Goal: Task Accomplishment & Management: Manage account settings

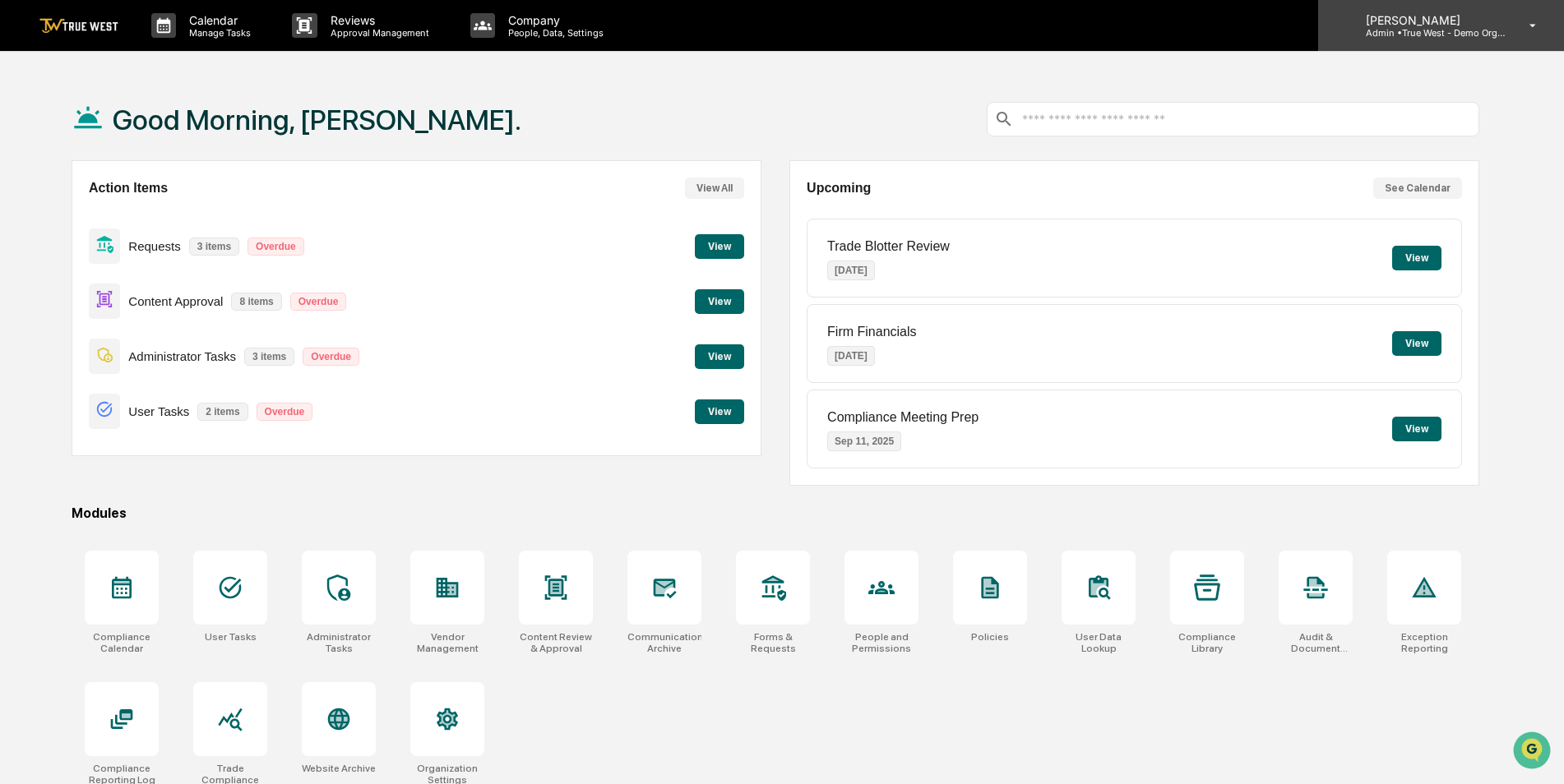
click at [1414, 28] on p "Admin • True West - Demo Organization" at bounding box center [1429, 32] width 153 height 12
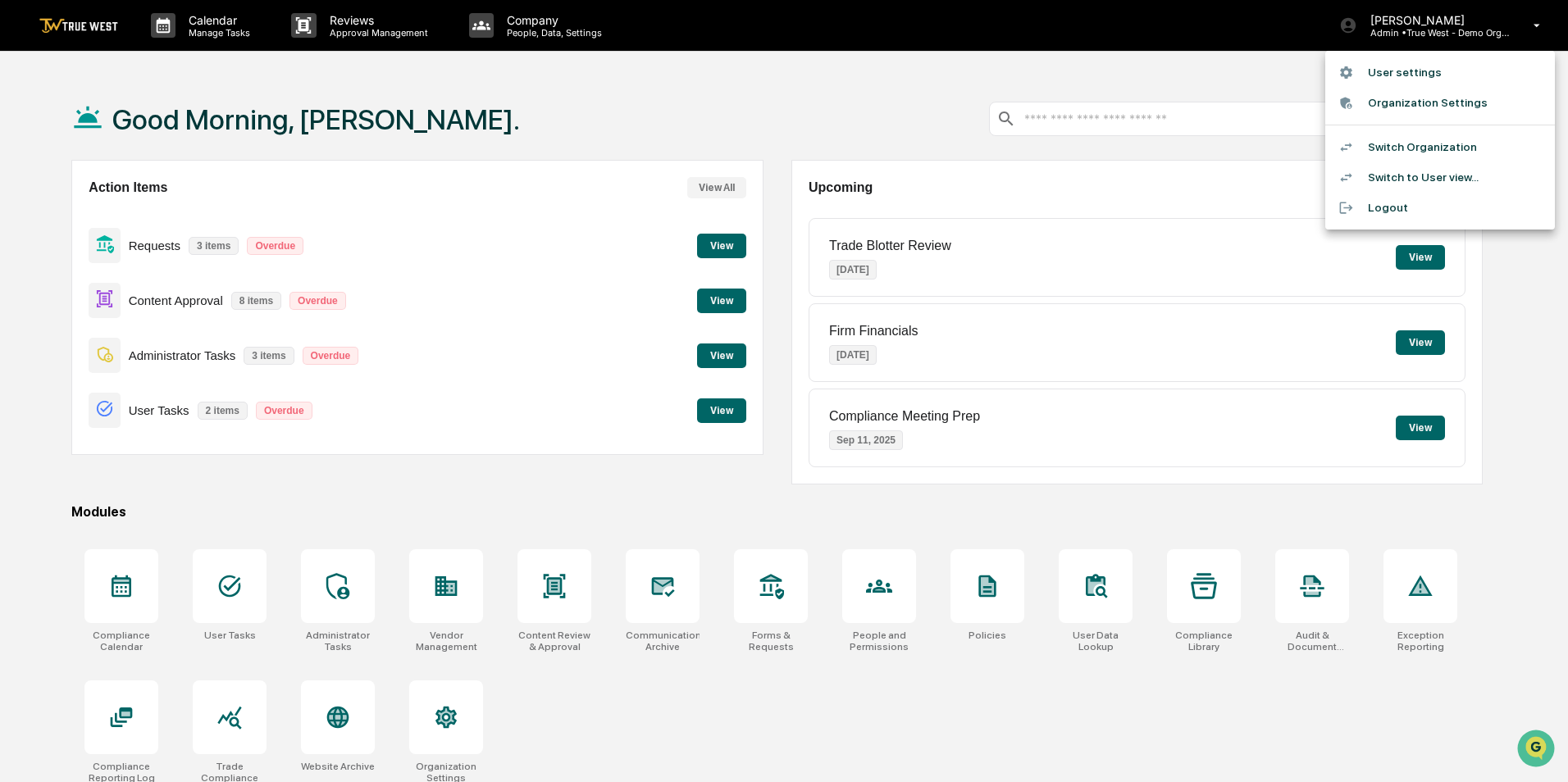
click at [1422, 176] on li "Switch to User view..." at bounding box center [1439, 177] width 230 height 30
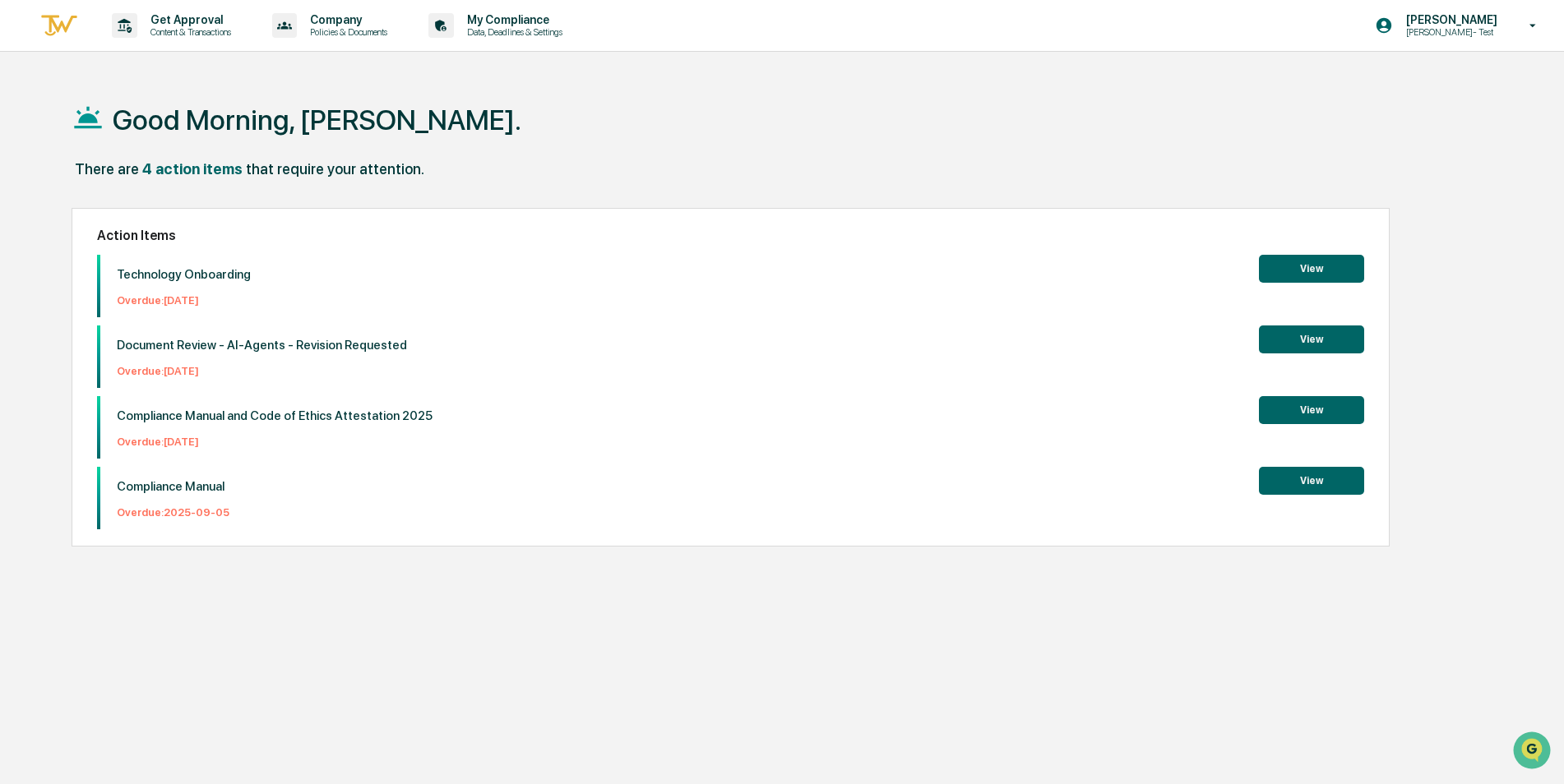
click at [752, 139] on div "Good Morning, [PERSON_NAME]." at bounding box center [775, 119] width 1407 height 83
click at [517, 23] on p "My Compliance" at bounding box center [512, 20] width 117 height 13
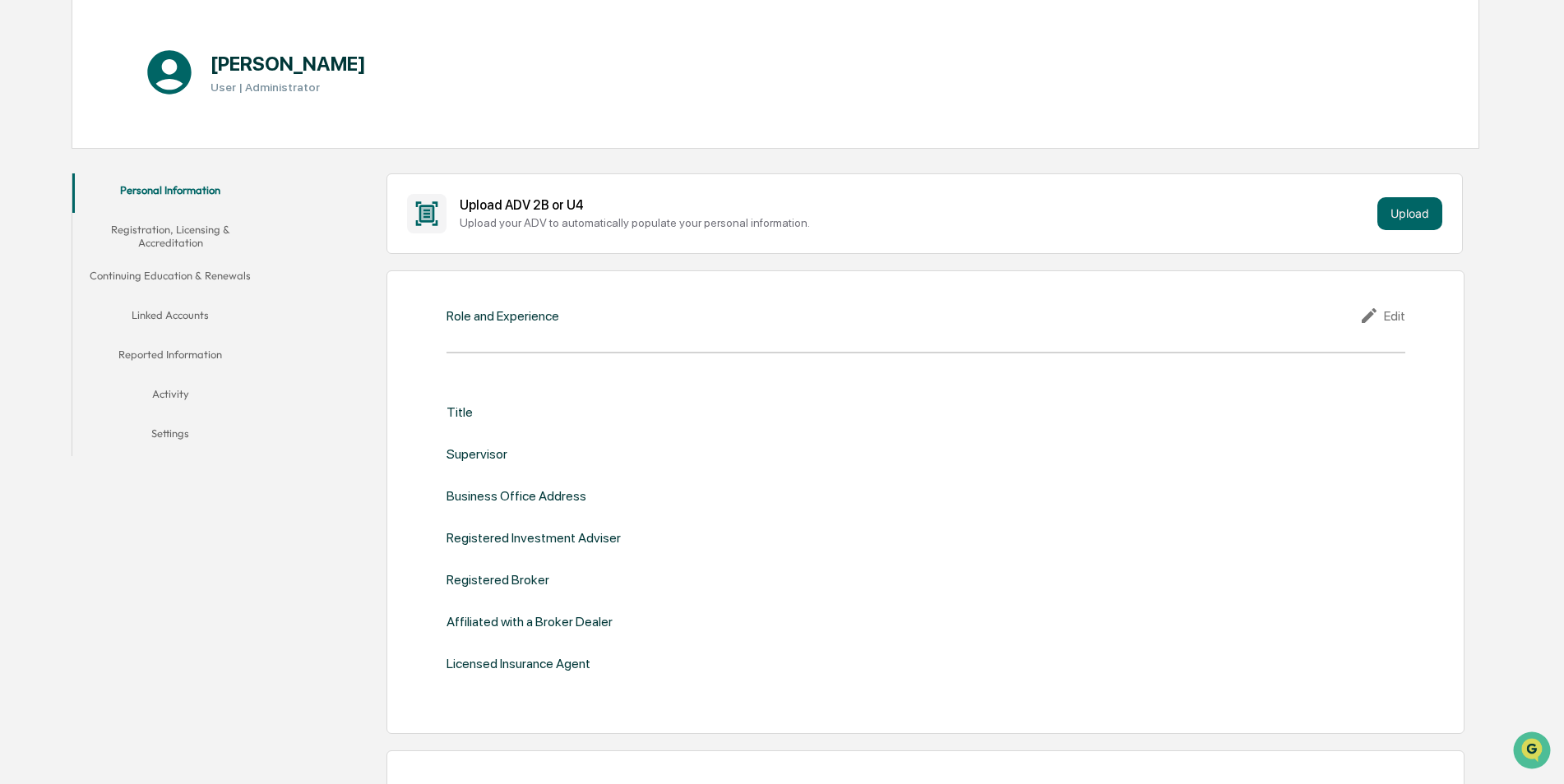
scroll to position [83, 0]
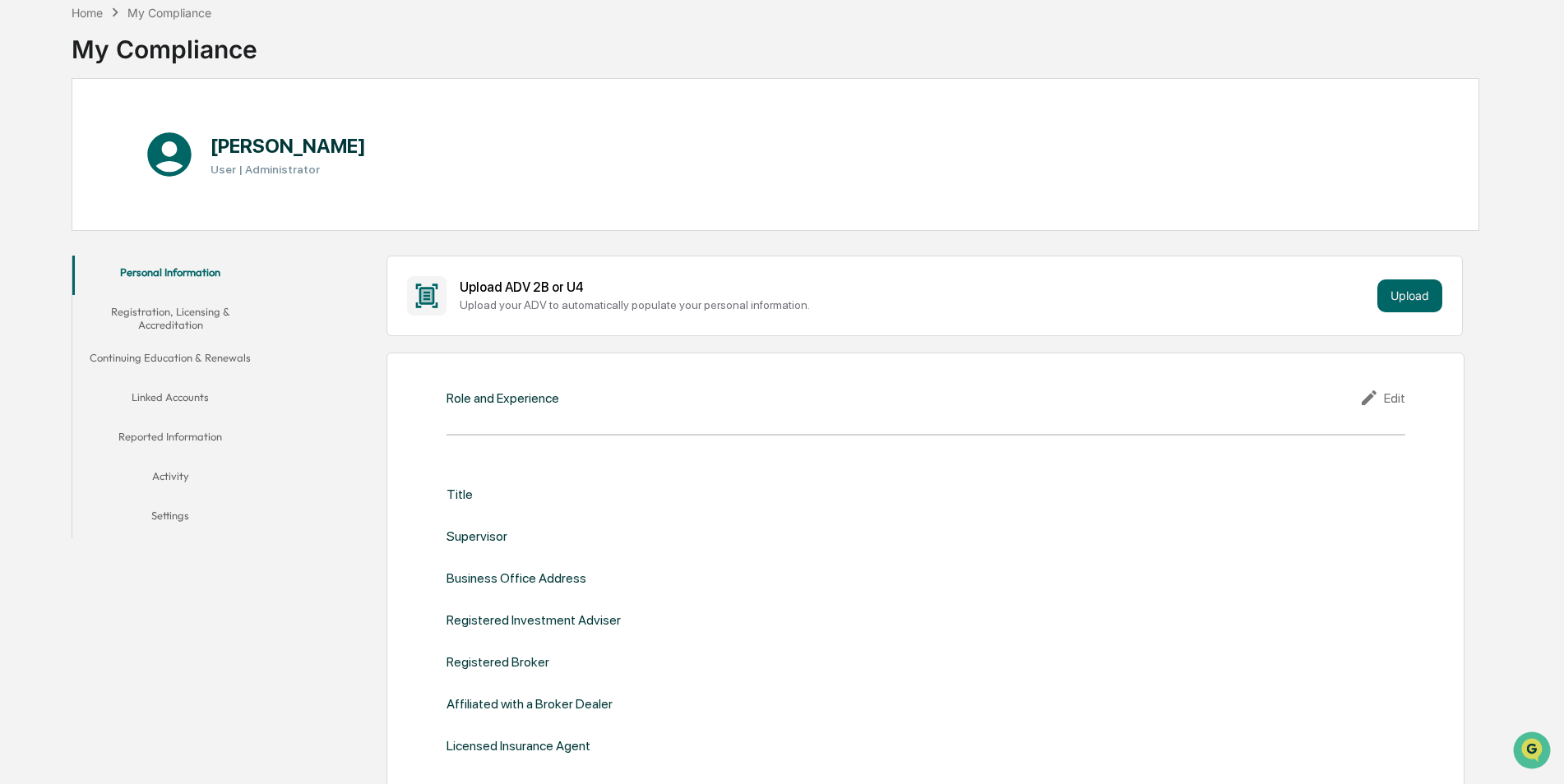
click at [188, 394] on button "Linked Accounts" at bounding box center [170, 400] width 197 height 39
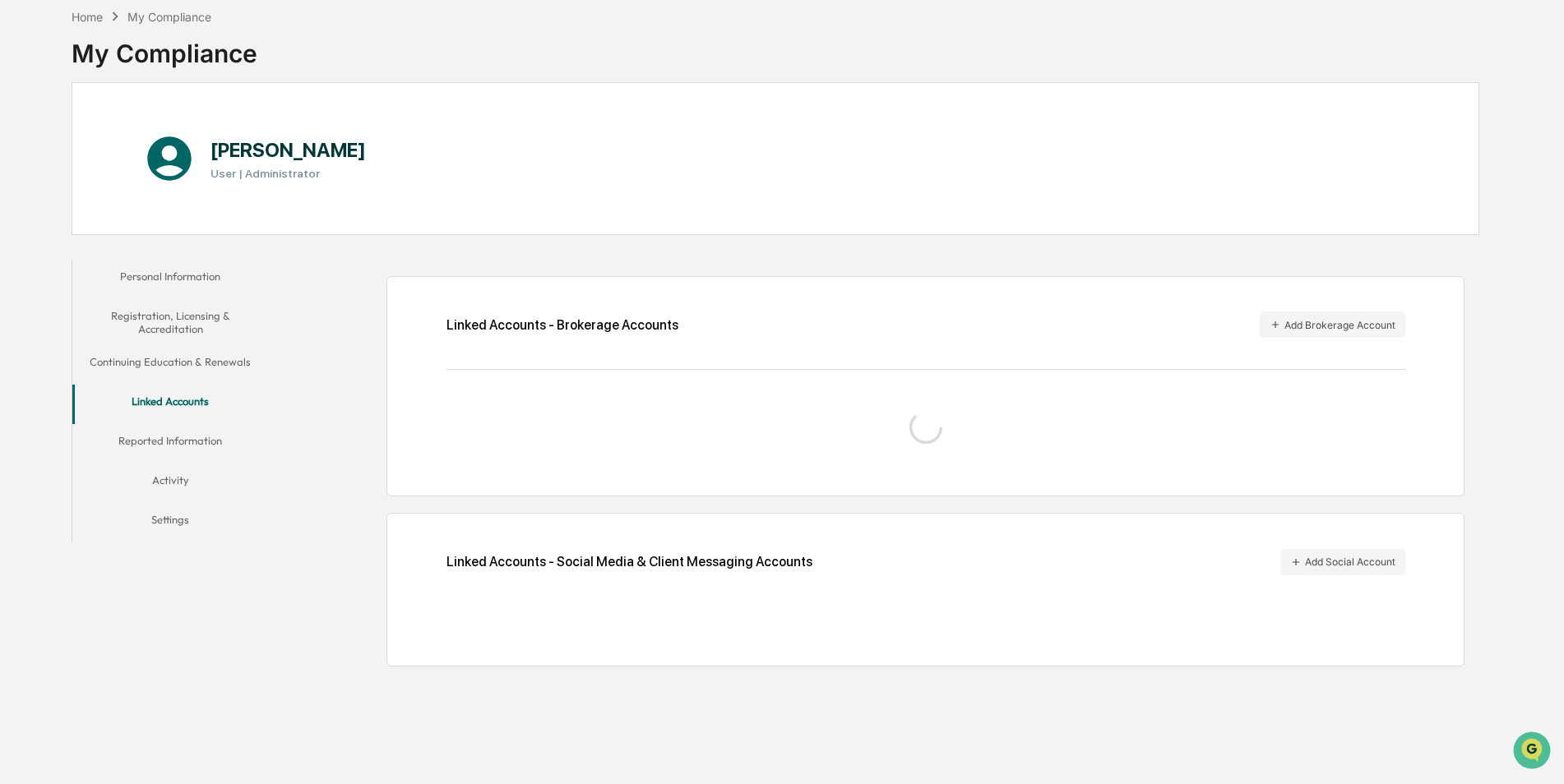
scroll to position [78, 0]
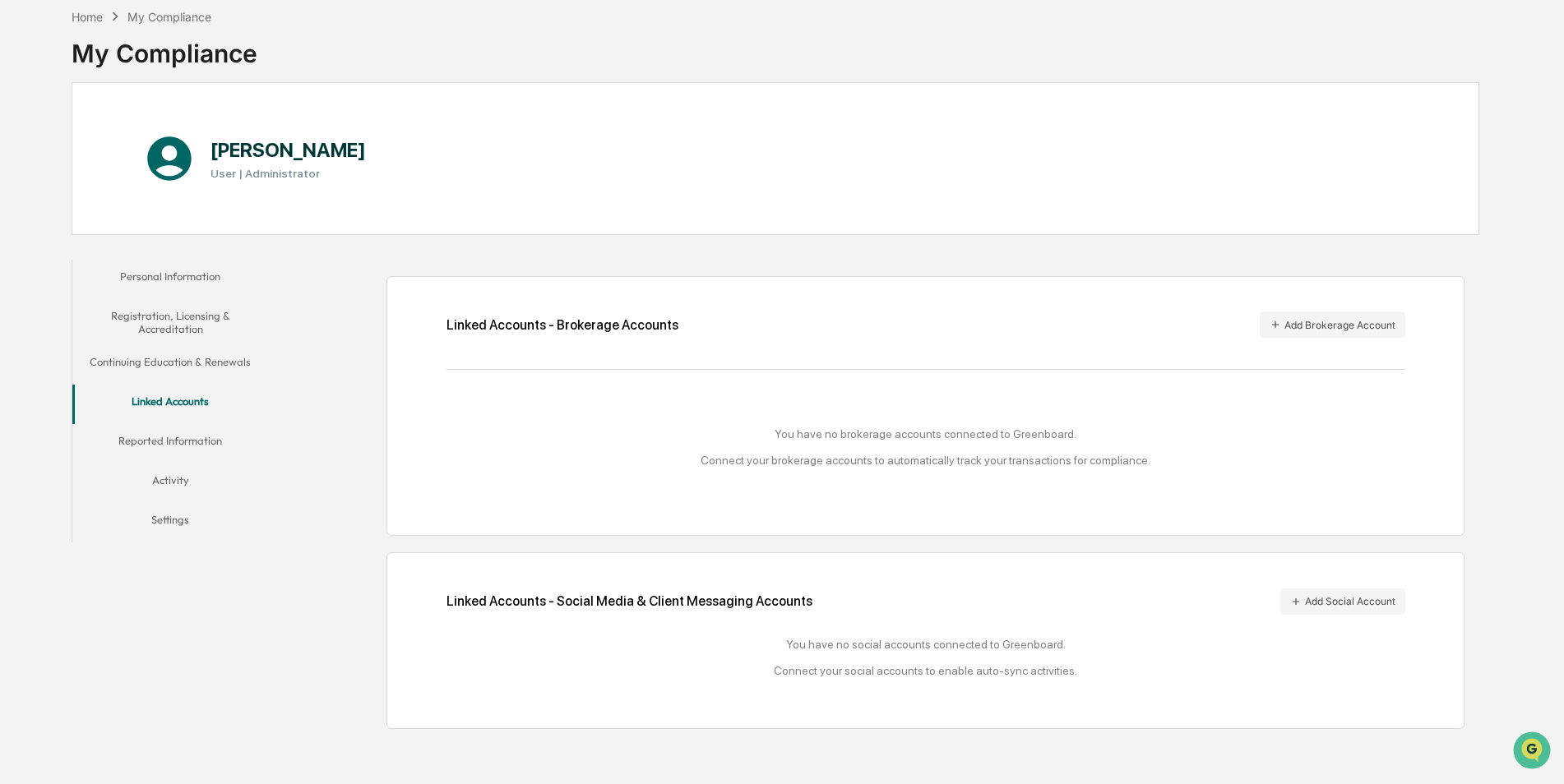
click at [188, 322] on button "Registration, Licensing & Accreditation" at bounding box center [170, 322] width 197 height 47
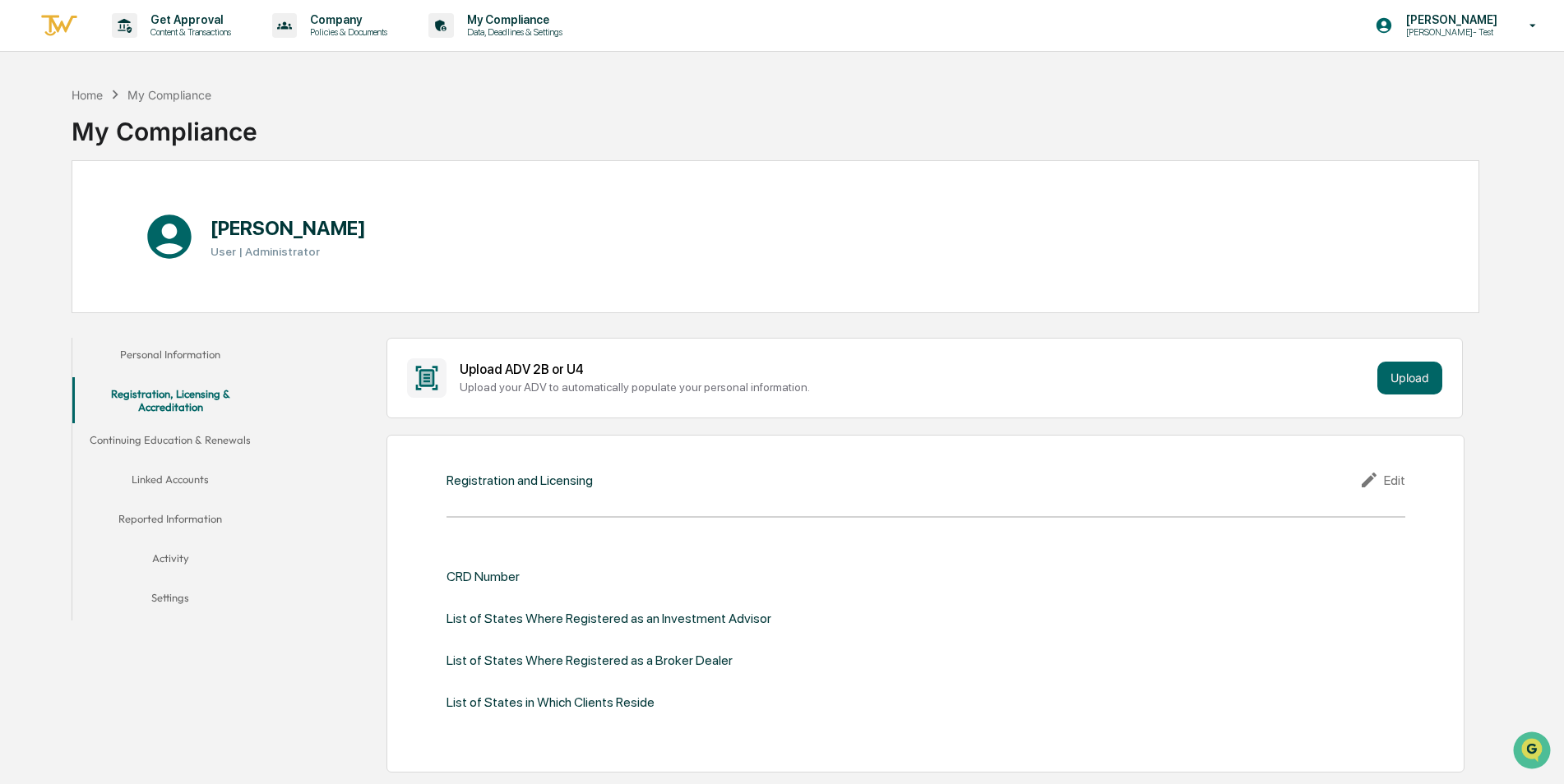
click at [179, 439] on button "Continuing Education & Renewals" at bounding box center [170, 443] width 197 height 39
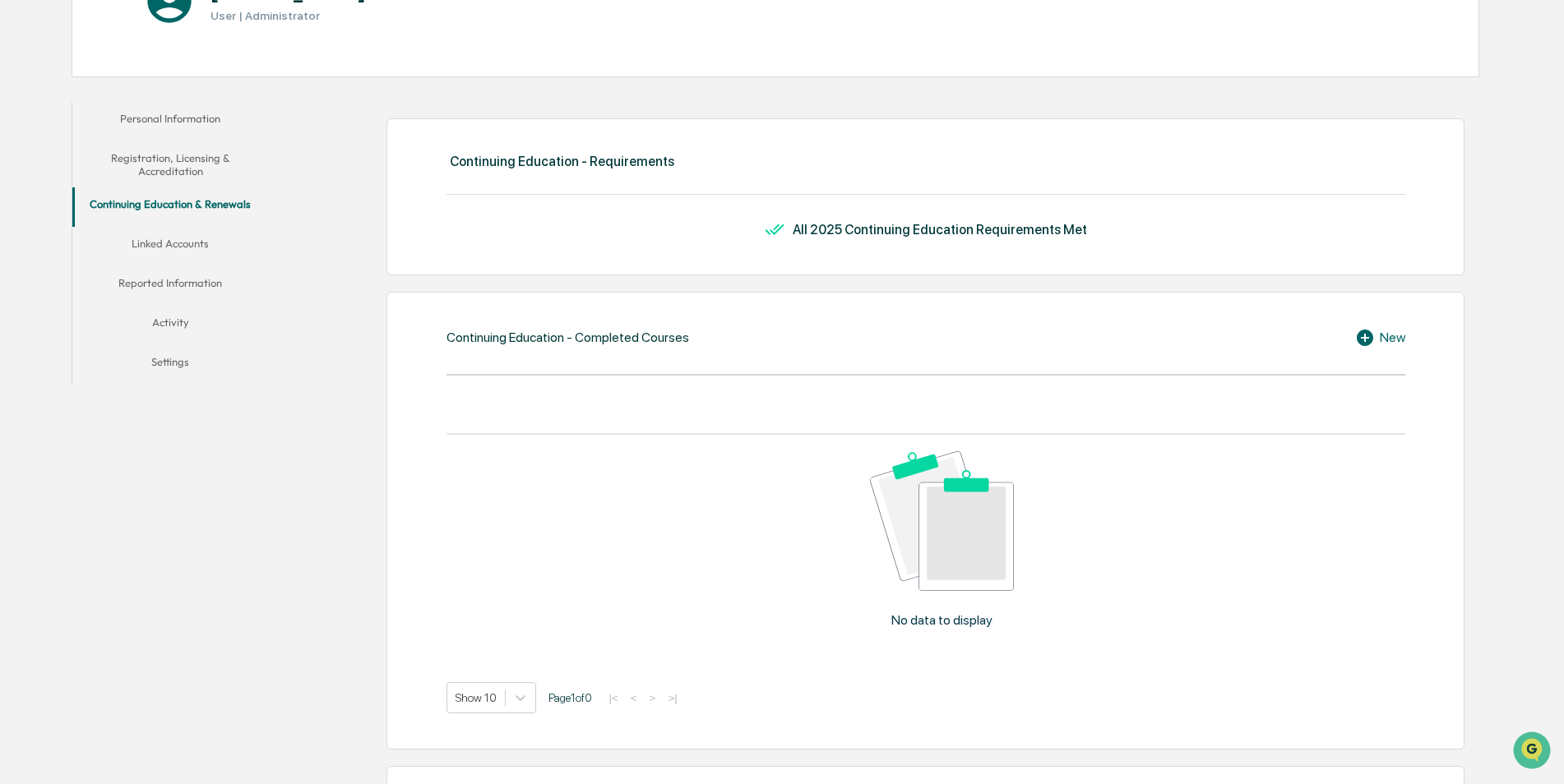
scroll to position [247, 0]
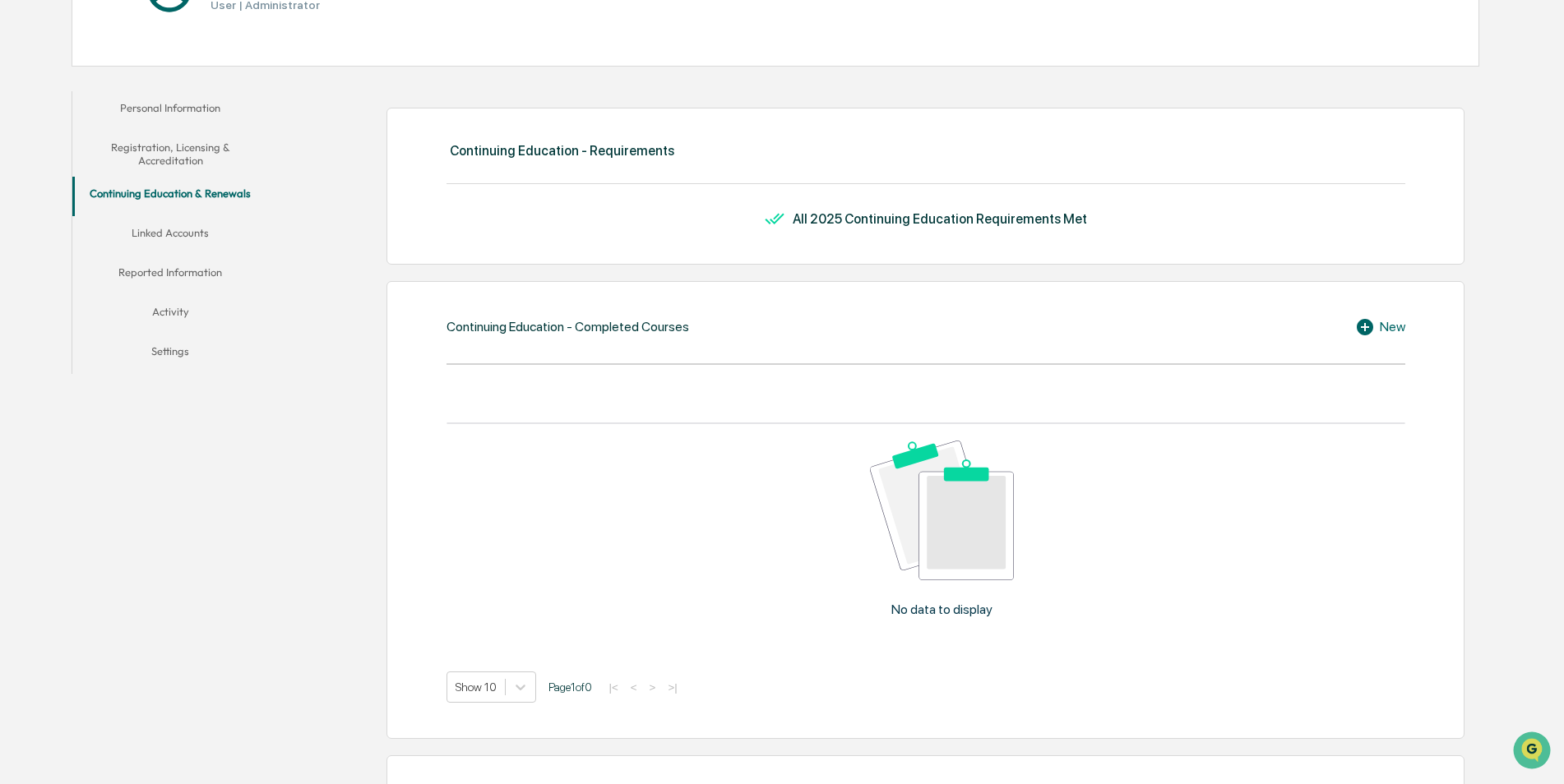
click at [1380, 321] on div "New" at bounding box center [1380, 327] width 50 height 20
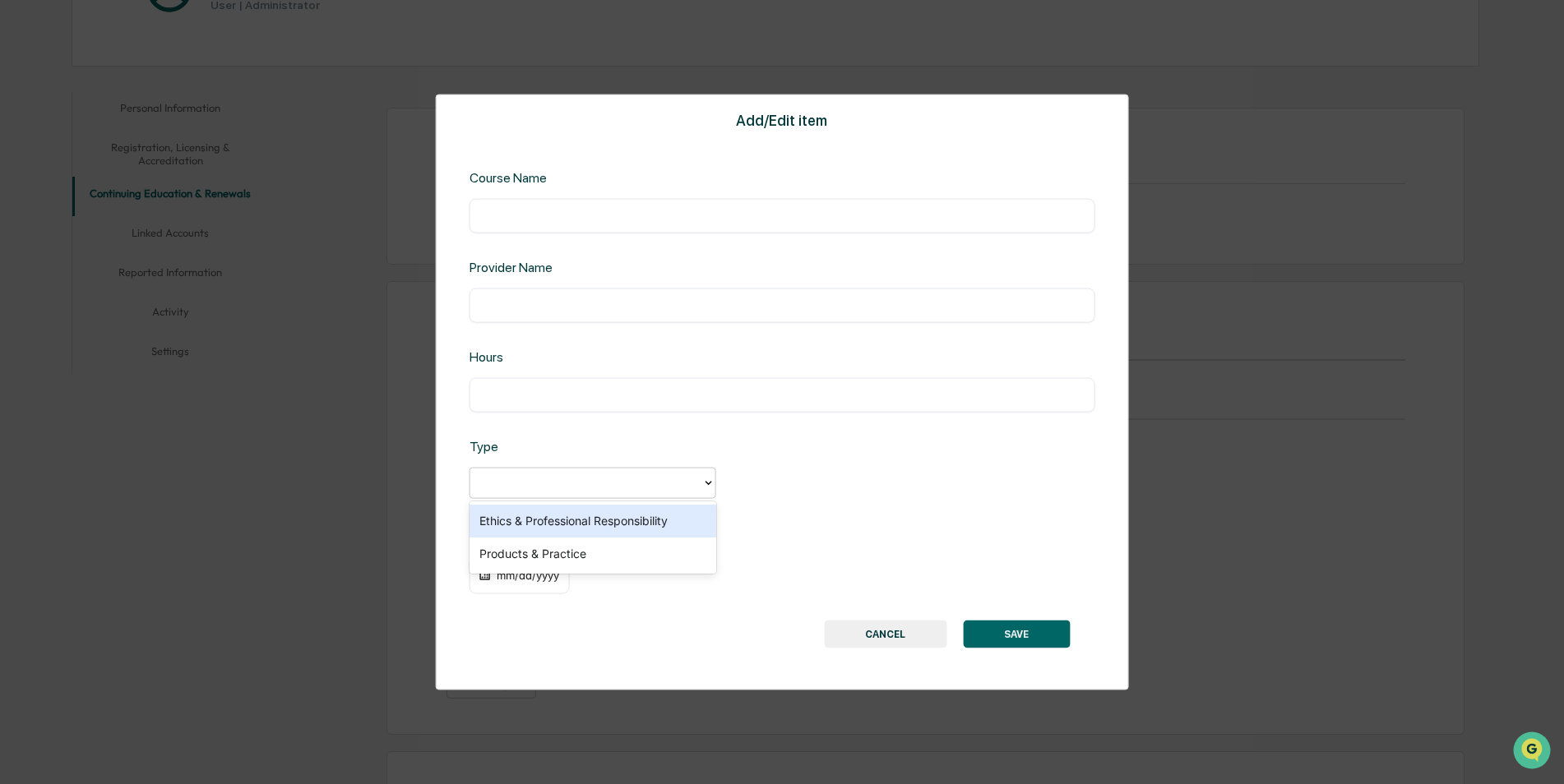
click at [641, 484] on div at bounding box center [586, 483] width 215 height 19
click at [258, 458] on div "Add/Edit item Course Name ​ Provider Name ​ Hours ​ Type 2 results available. U…" at bounding box center [782, 392] width 1564 height 784
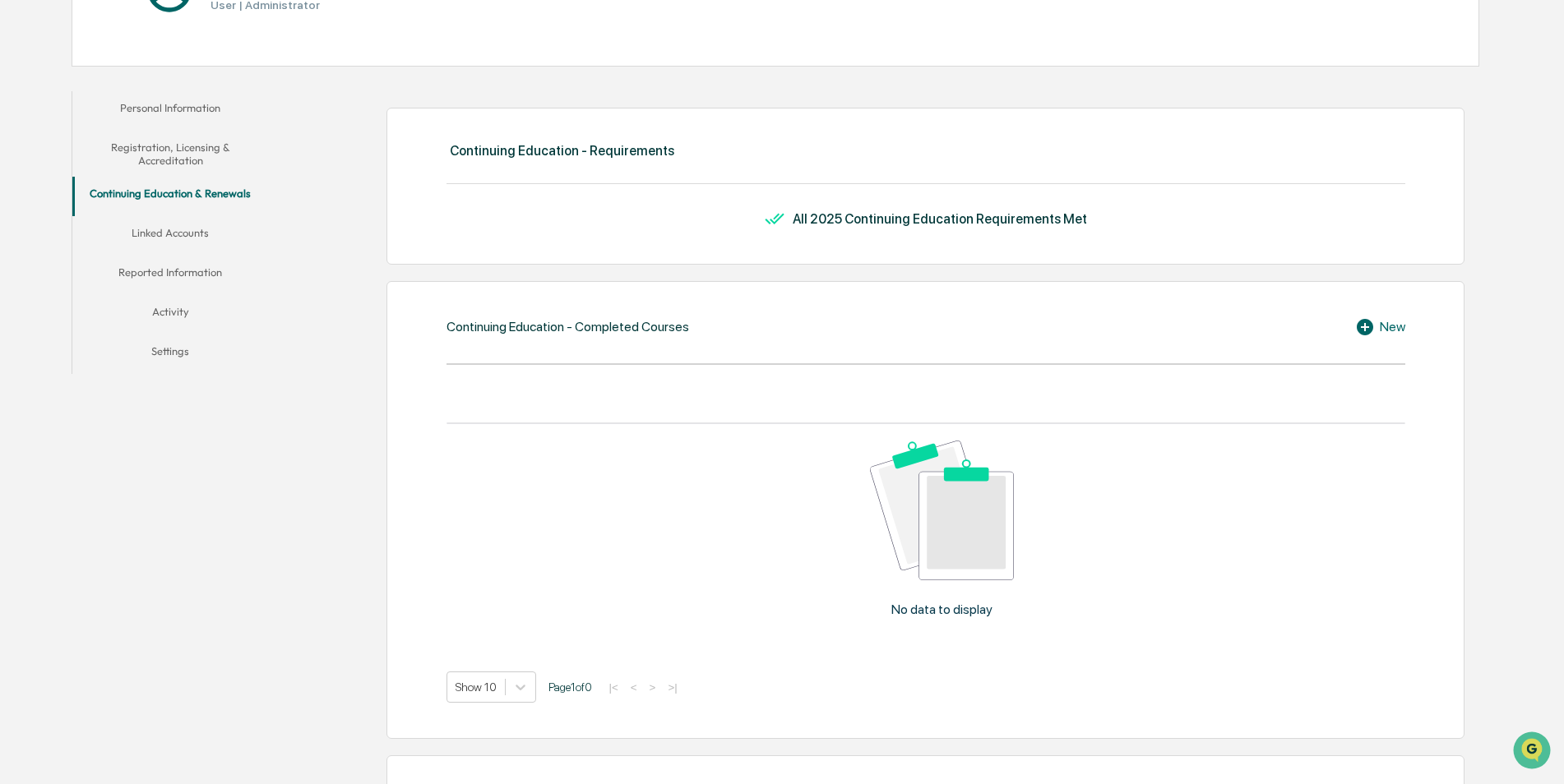
click at [179, 268] on button "Reported Information" at bounding box center [170, 275] width 197 height 39
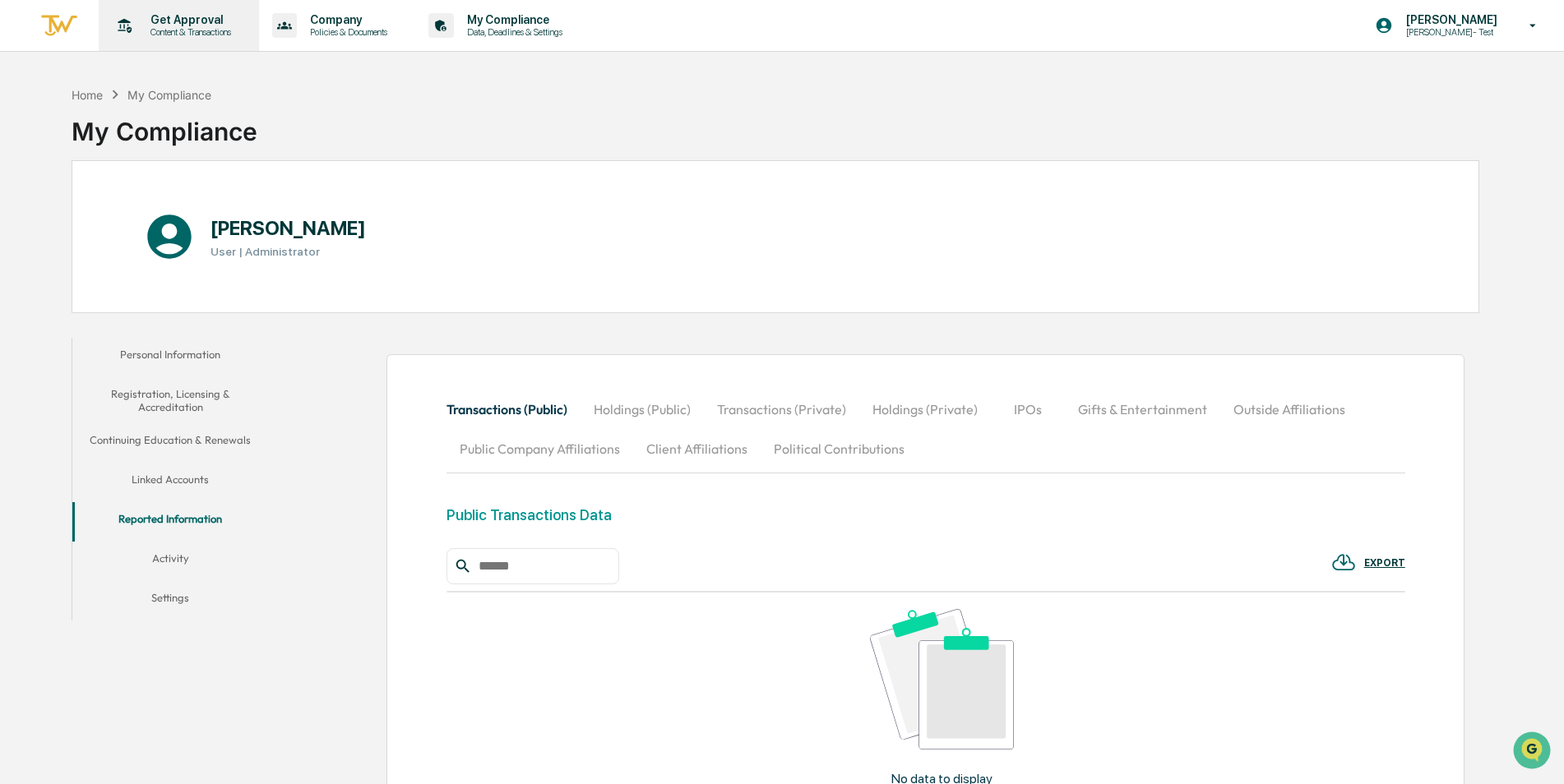
click at [177, 16] on p "Get Approval" at bounding box center [188, 20] width 102 height 13
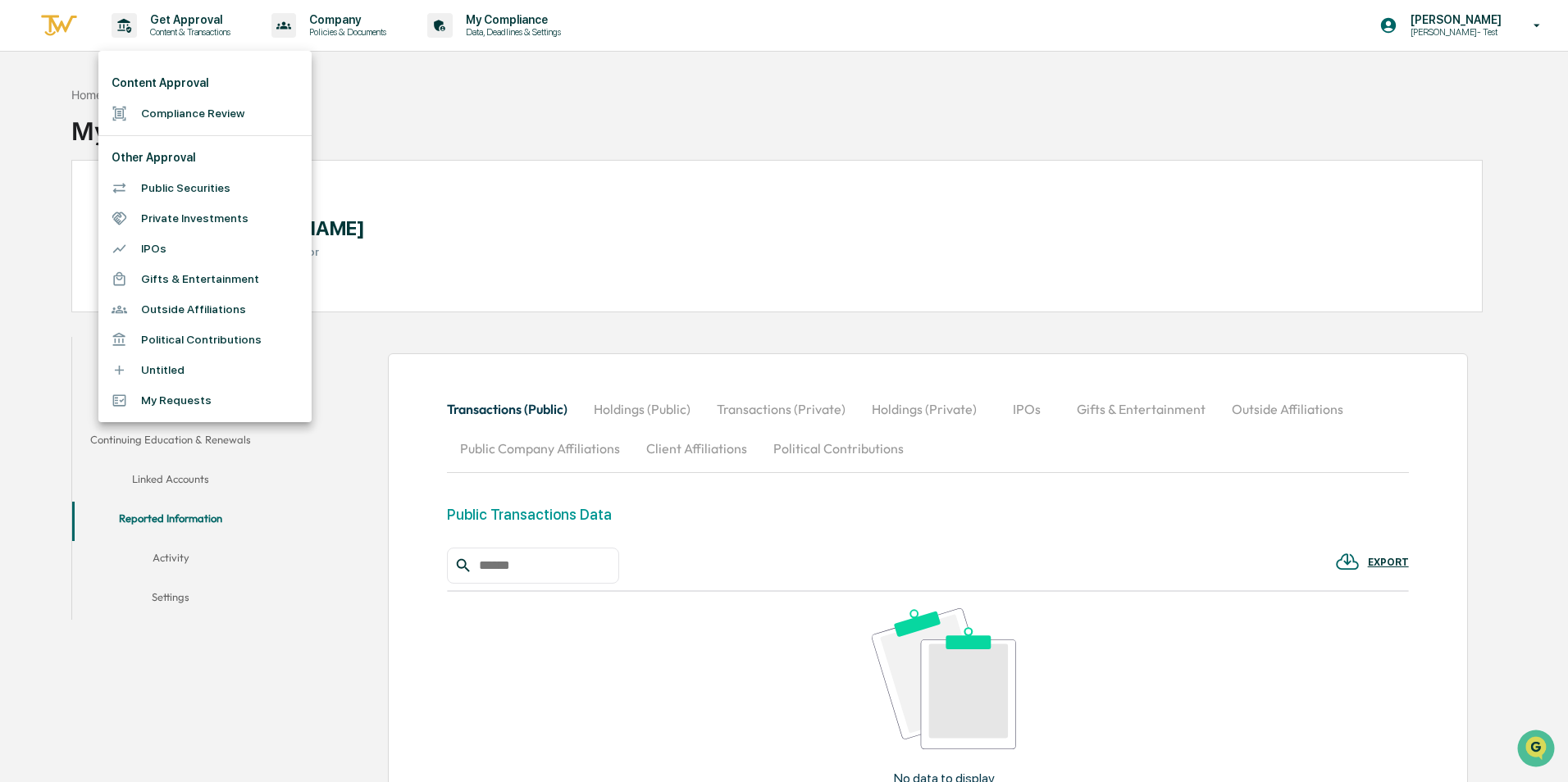
click at [192, 315] on li "Outside Affiliations" at bounding box center [205, 310] width 213 height 30
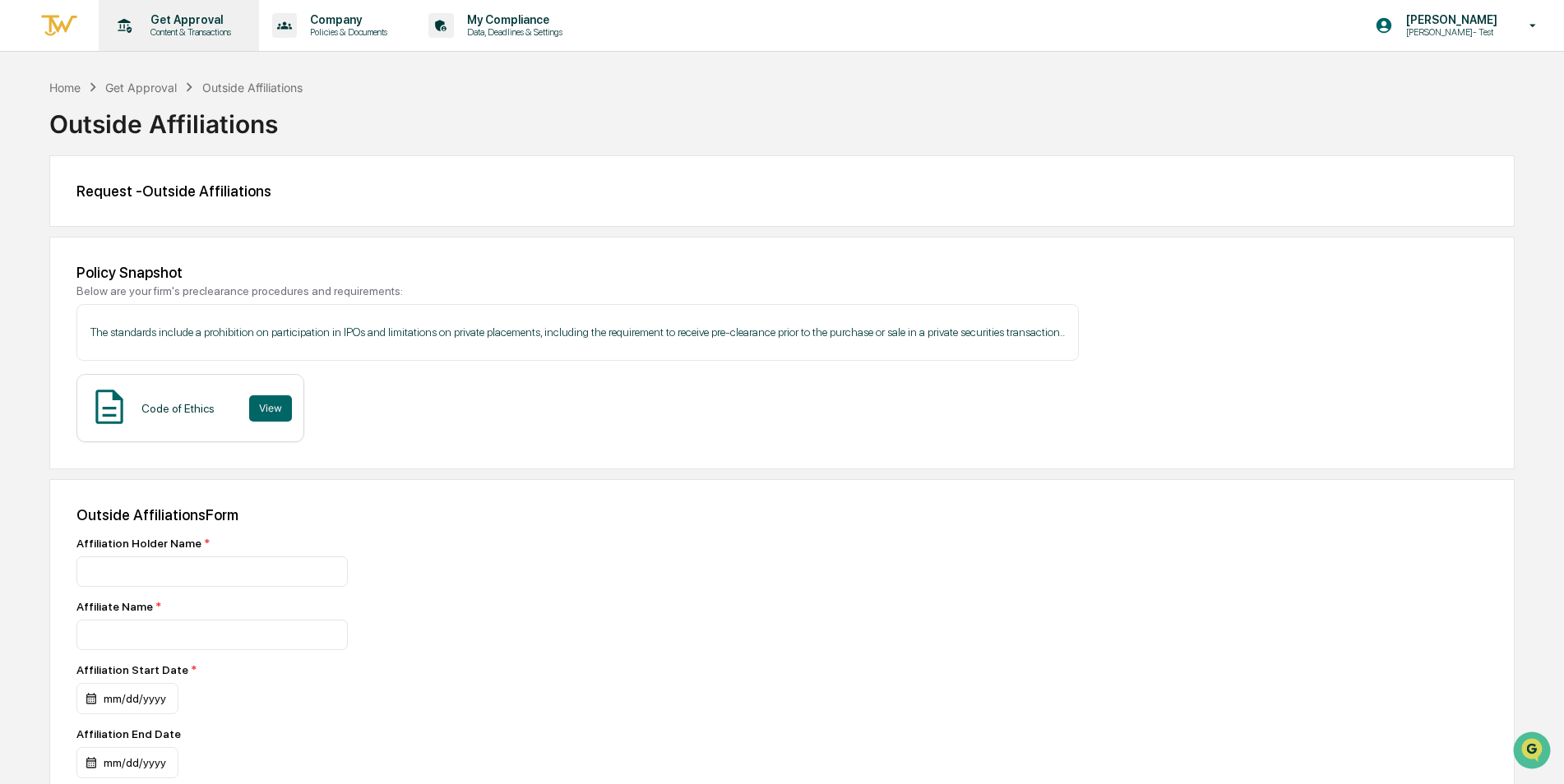
click at [173, 25] on p "Get Approval" at bounding box center [188, 20] width 102 height 13
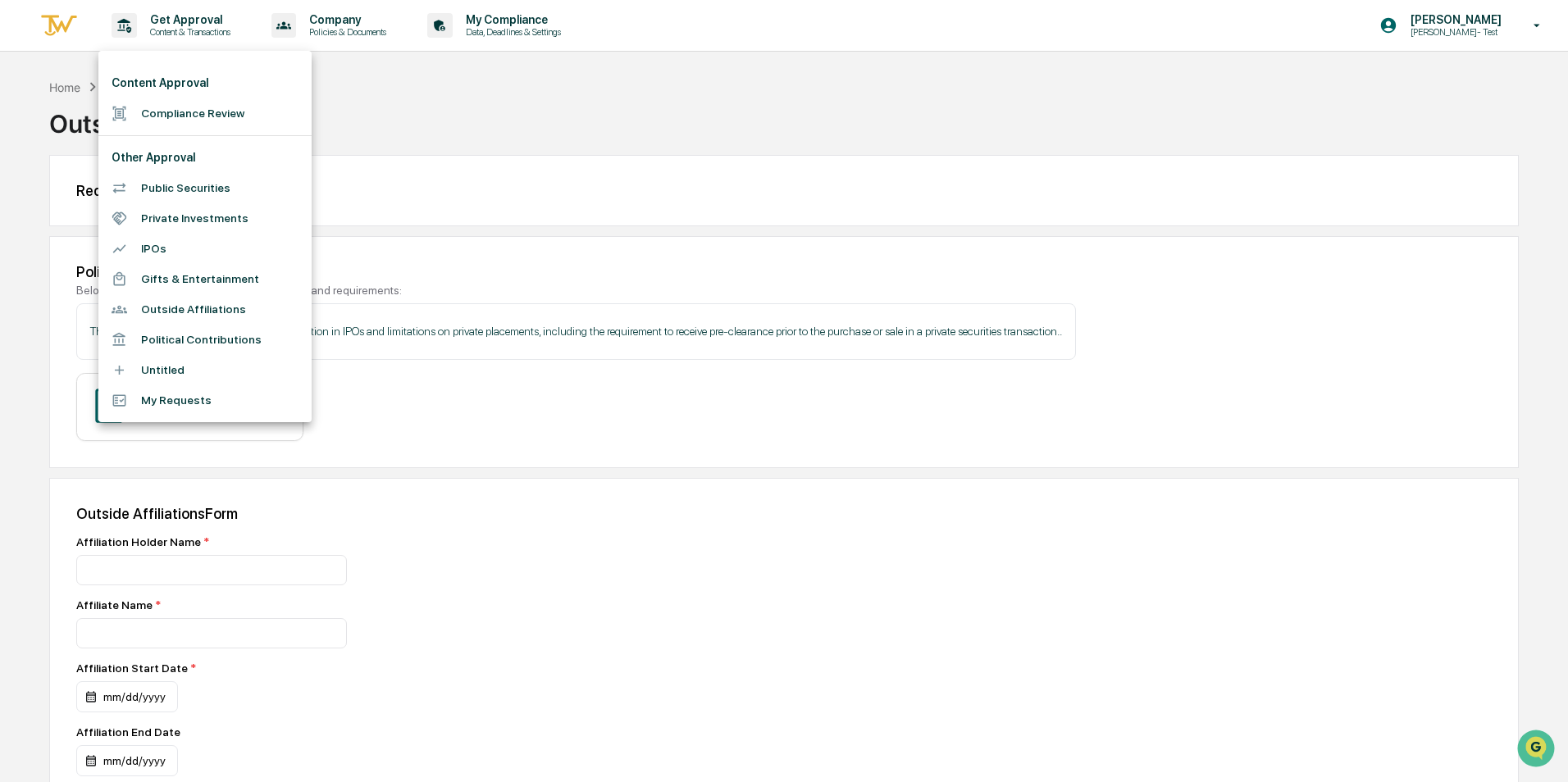
click at [201, 342] on li "Political Contributions" at bounding box center [205, 340] width 213 height 30
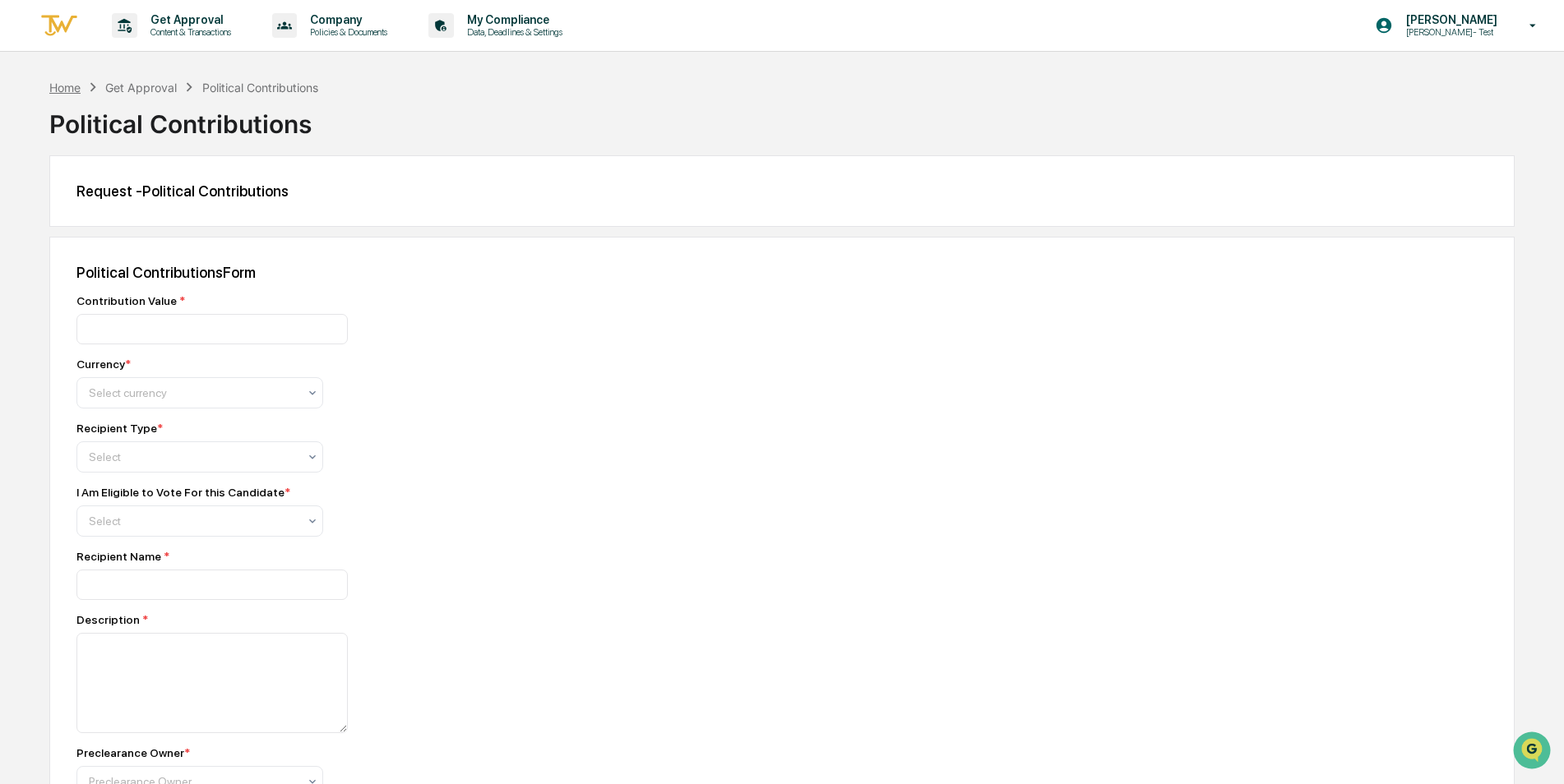
click at [66, 84] on div "Home" at bounding box center [65, 88] width 31 height 14
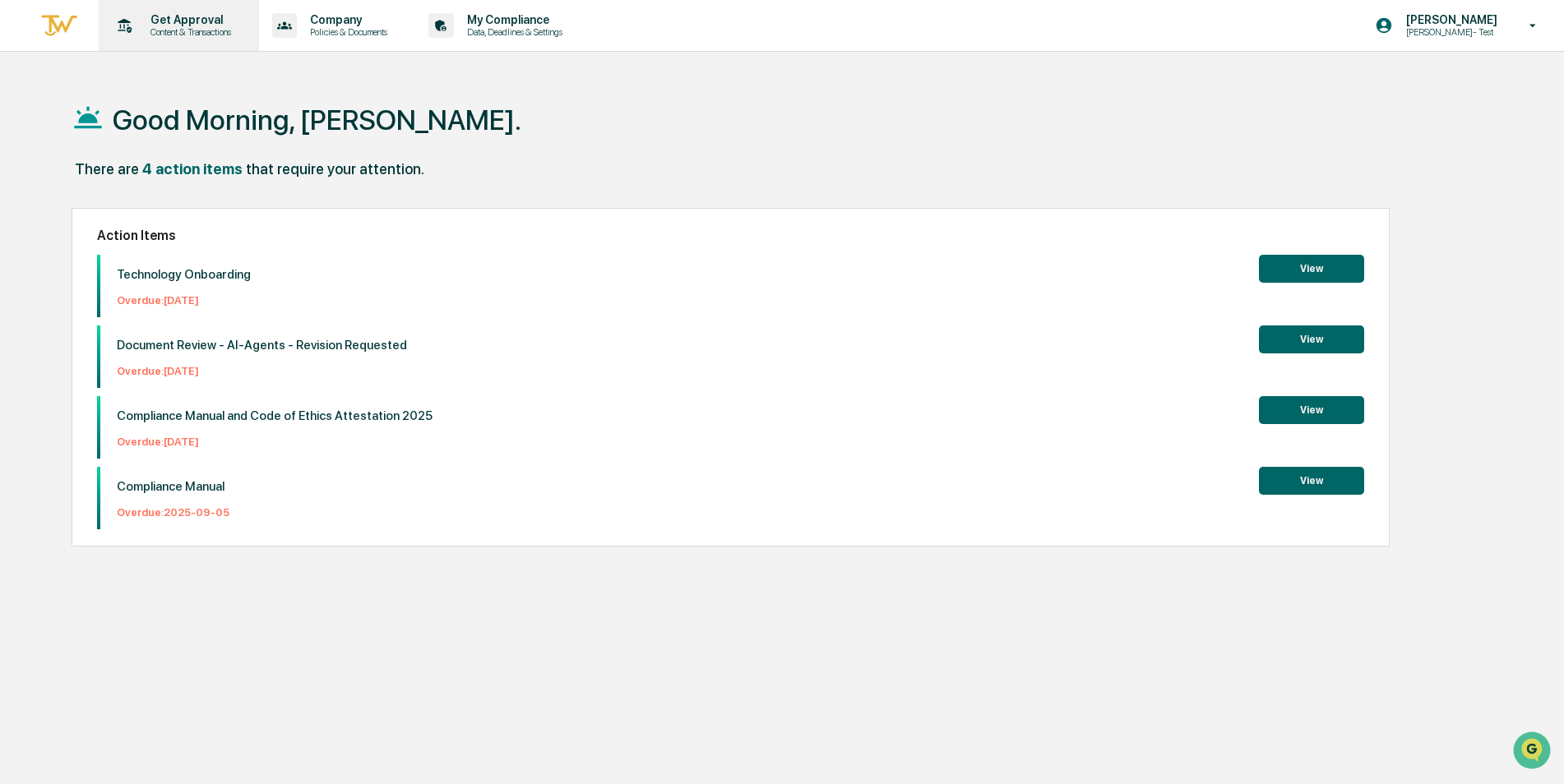
click at [170, 39] on div "Get Approval Content & Transactions" at bounding box center [177, 25] width 144 height 51
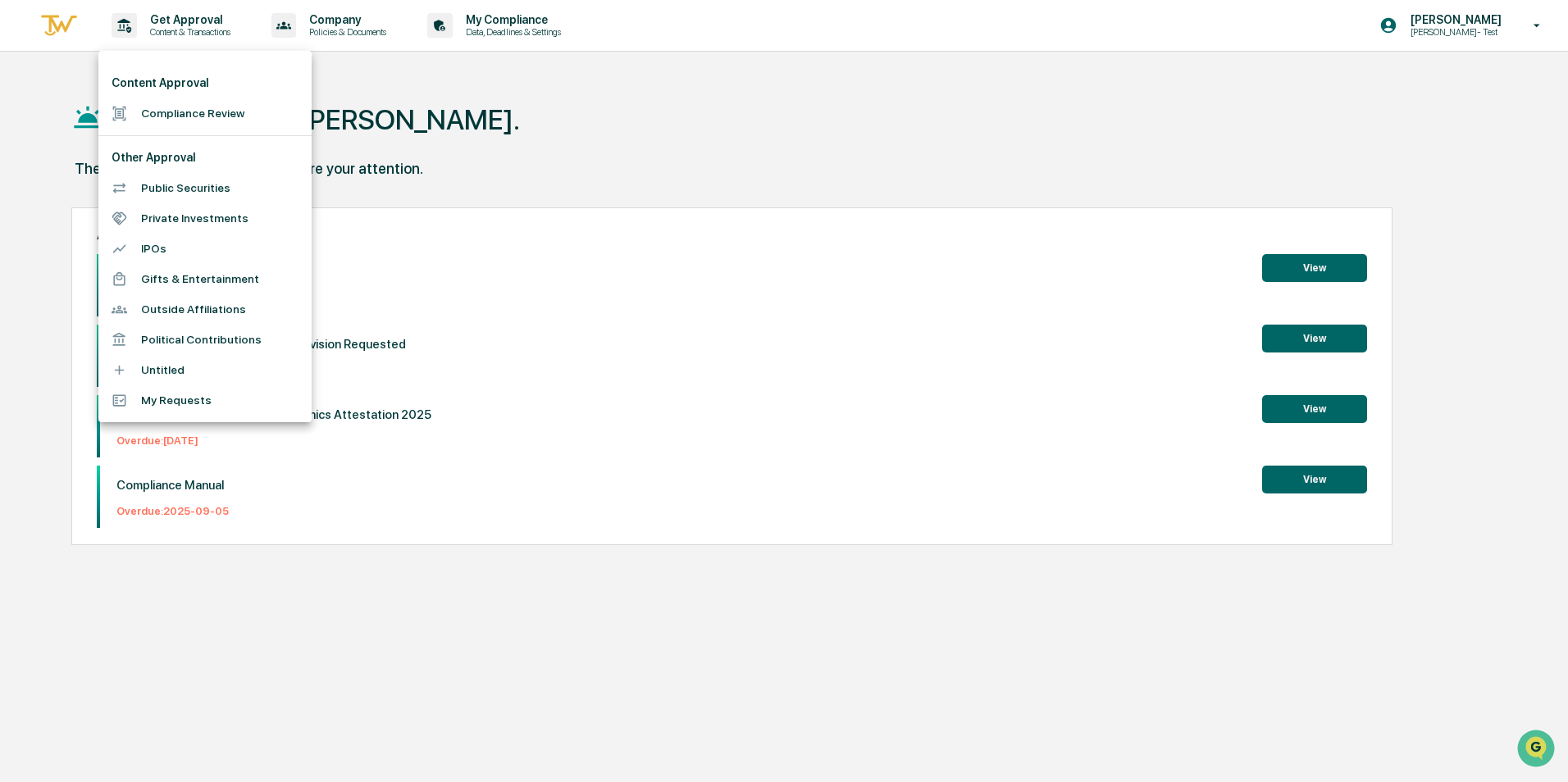
click at [608, 162] on div at bounding box center [784, 391] width 1568 height 782
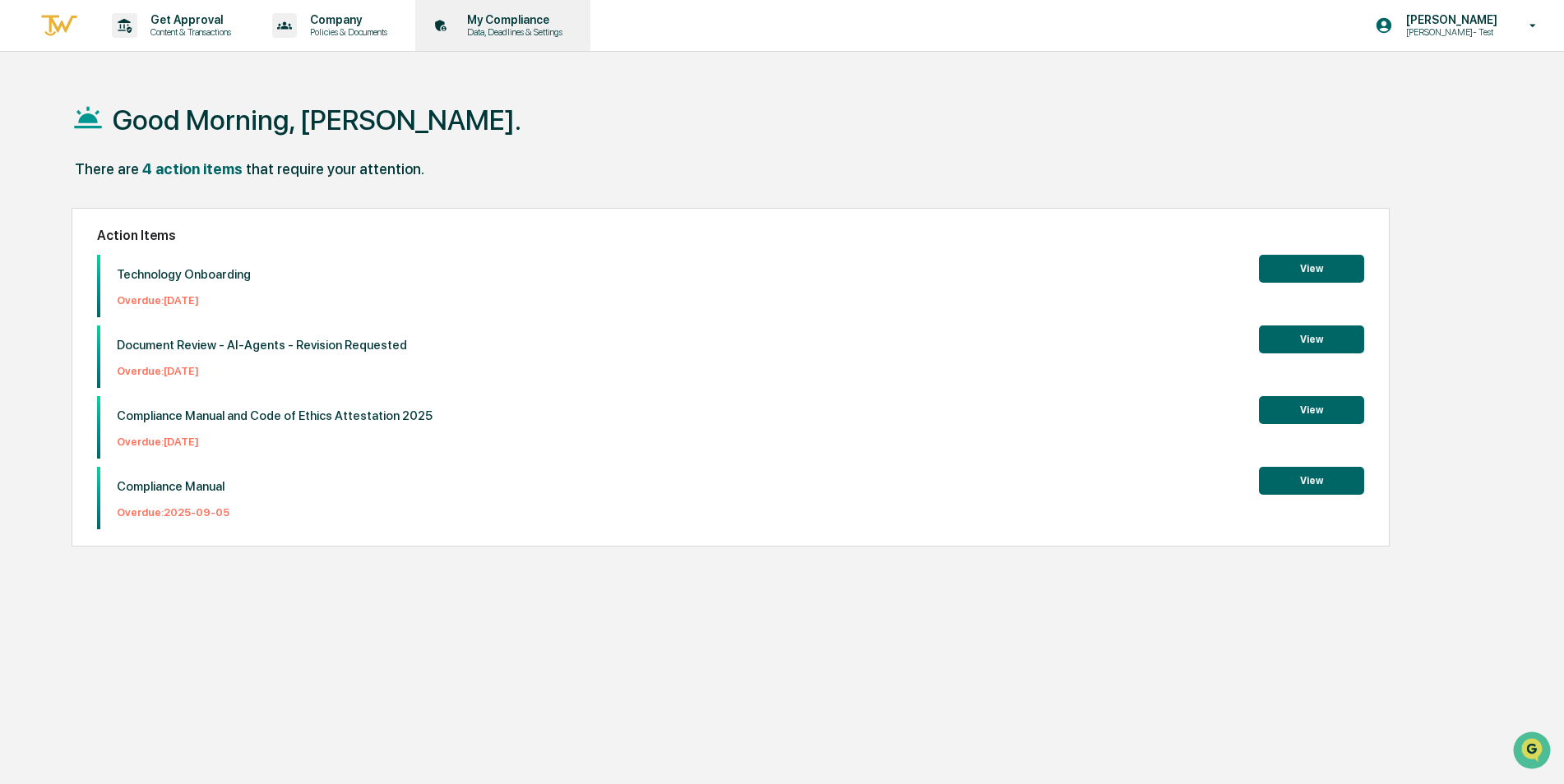
click at [541, 30] on p "Data, Deadlines & Settings" at bounding box center [512, 31] width 117 height 12
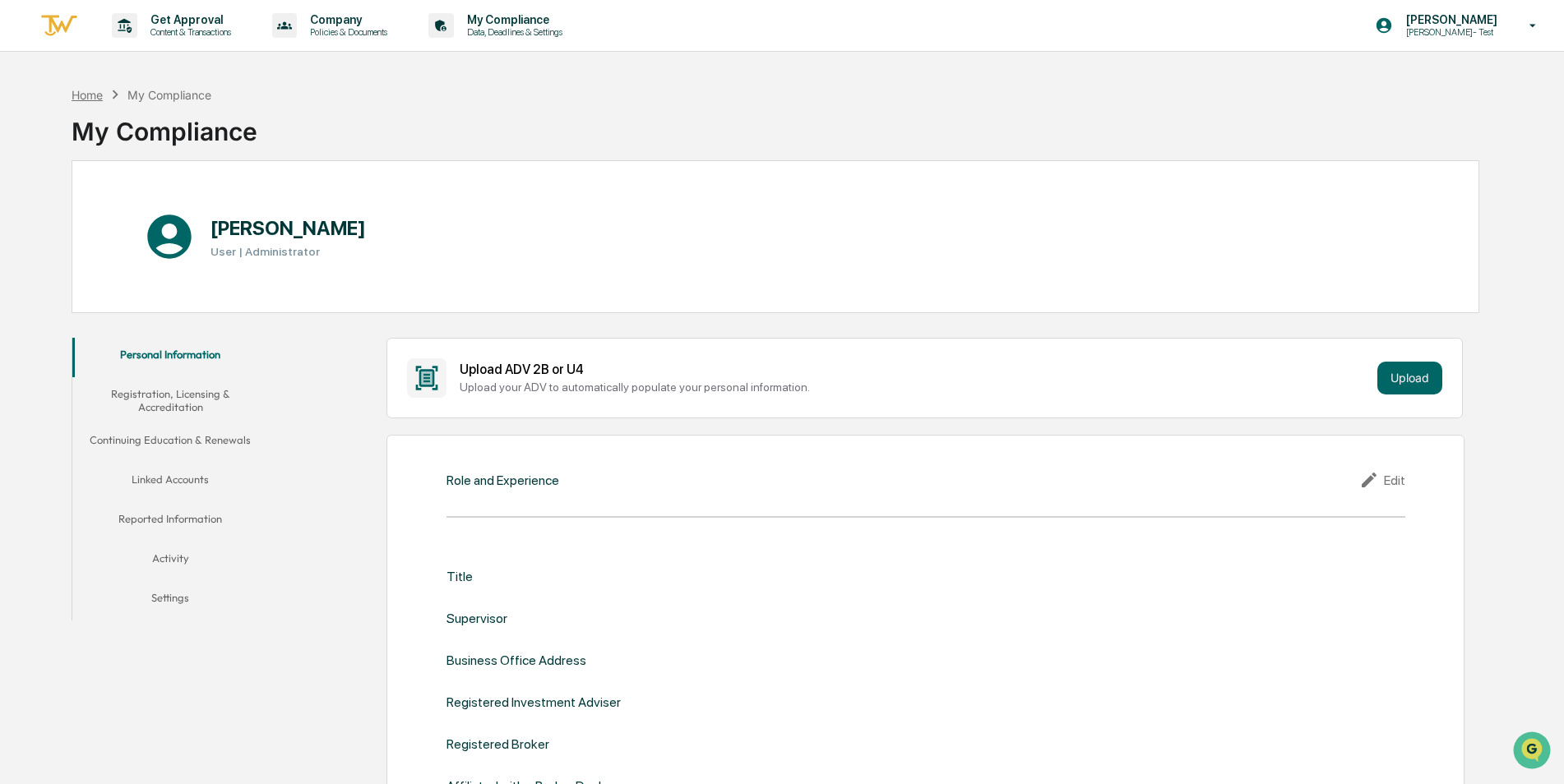
click at [83, 91] on div "Home" at bounding box center [87, 95] width 31 height 14
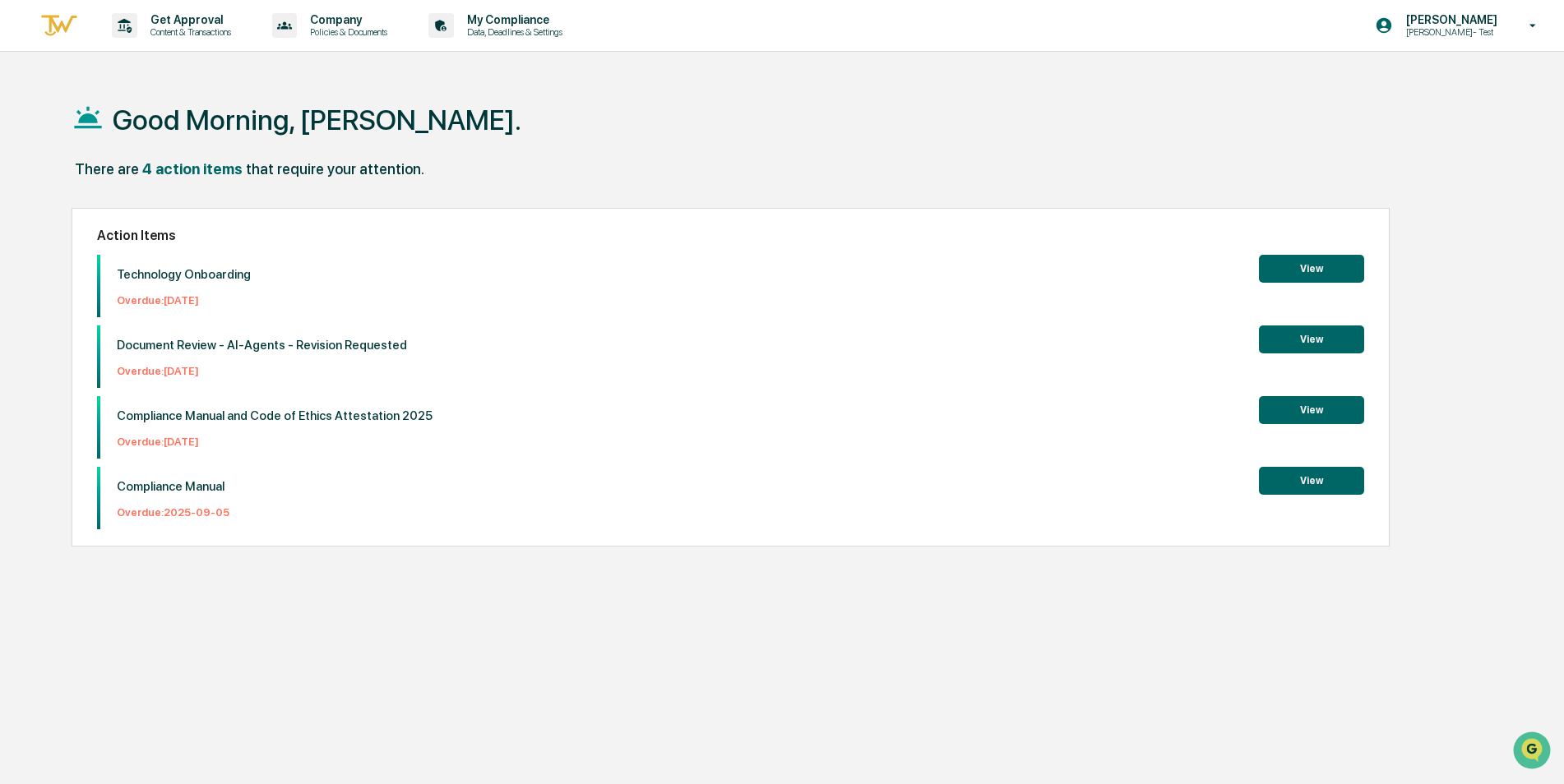
click at [1308, 411] on button "View" at bounding box center [1311, 410] width 105 height 28
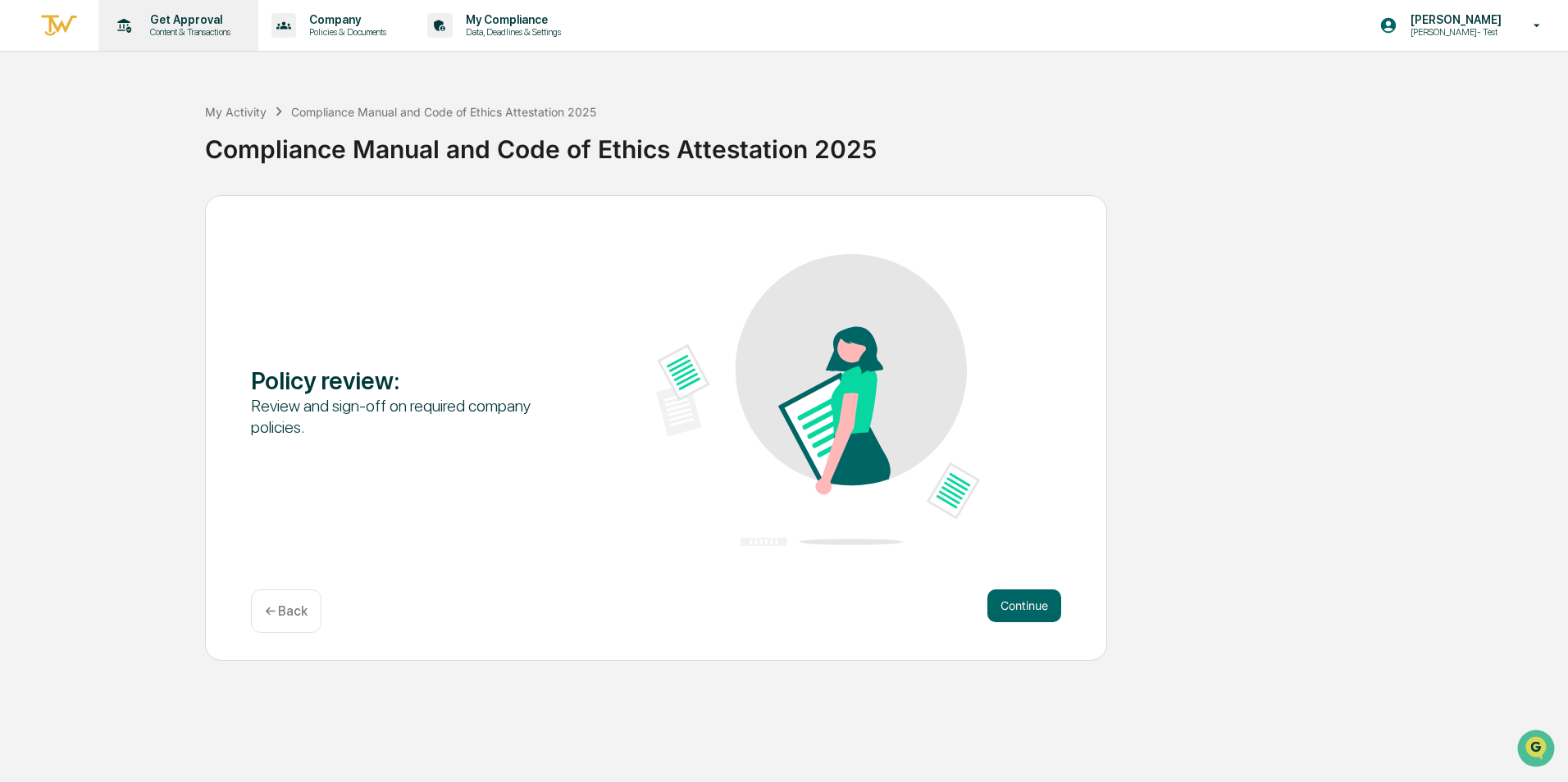
click at [180, 36] on p "Content & Transactions" at bounding box center [188, 31] width 102 height 12
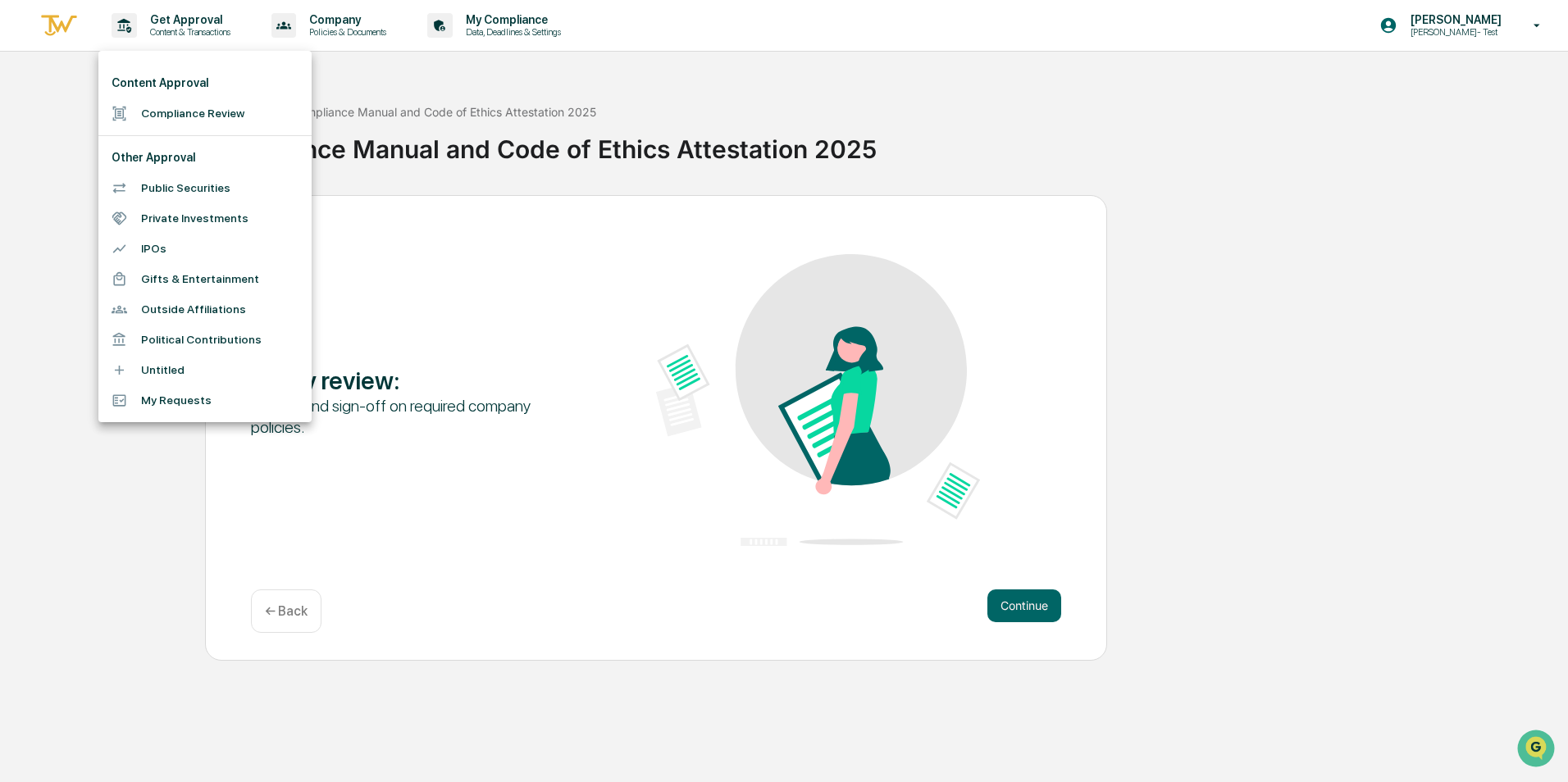
click at [71, 33] on div at bounding box center [784, 391] width 1568 height 782
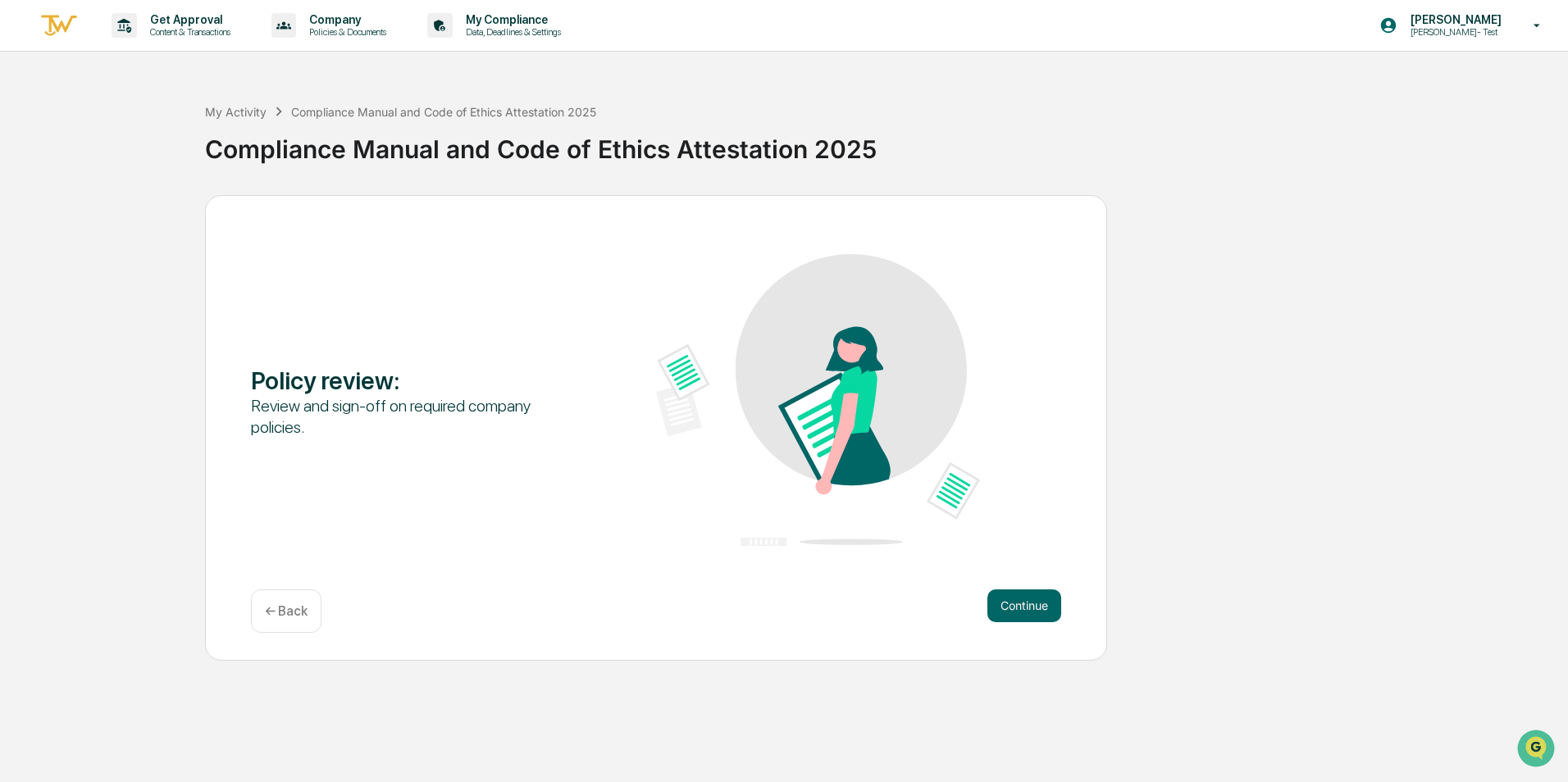
click at [64, 28] on img at bounding box center [59, 26] width 39 height 27
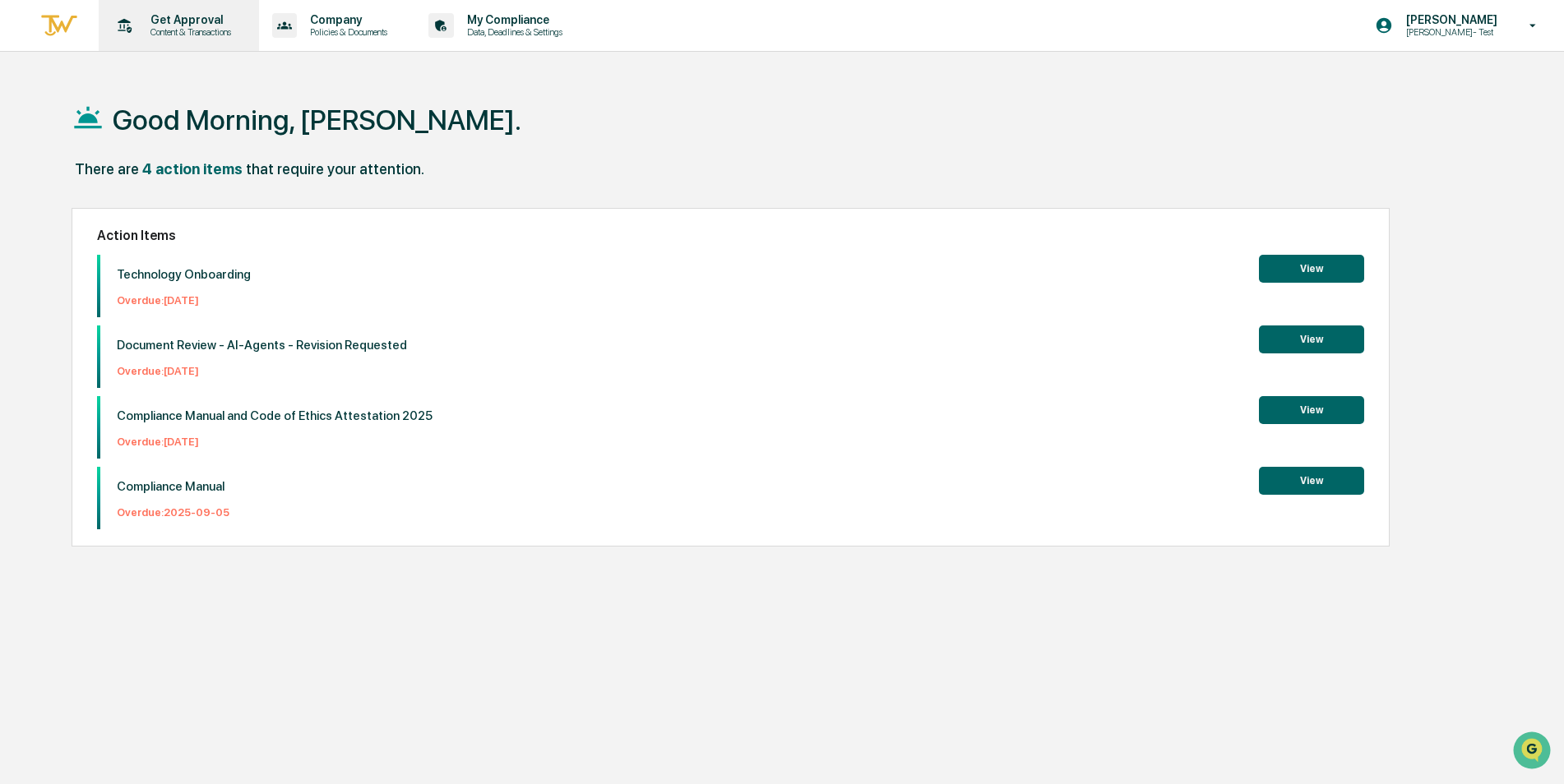
click at [192, 10] on div "Get Approval Content & Transactions" at bounding box center [177, 25] width 144 height 51
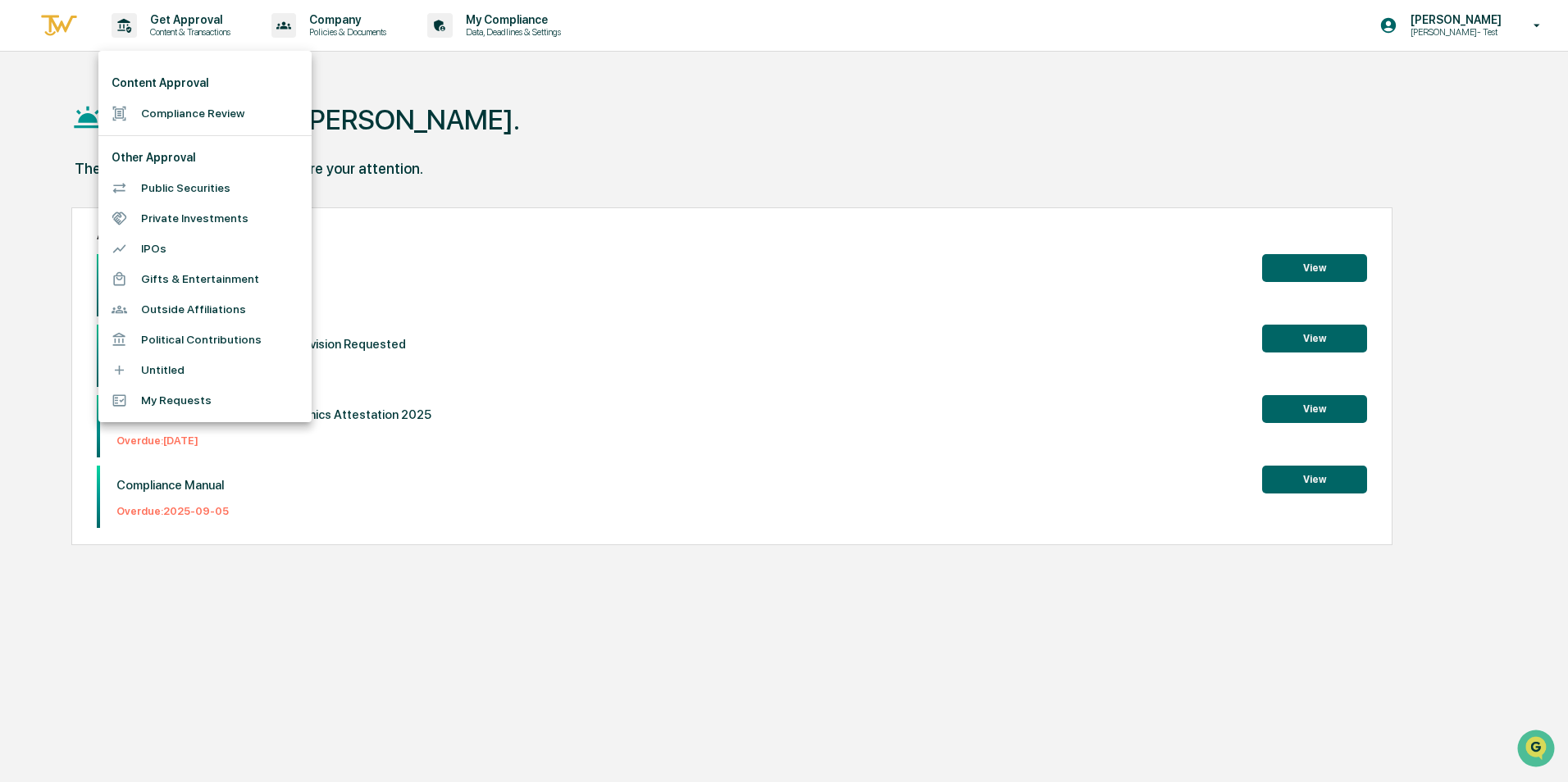
click at [717, 166] on div at bounding box center [784, 391] width 1568 height 782
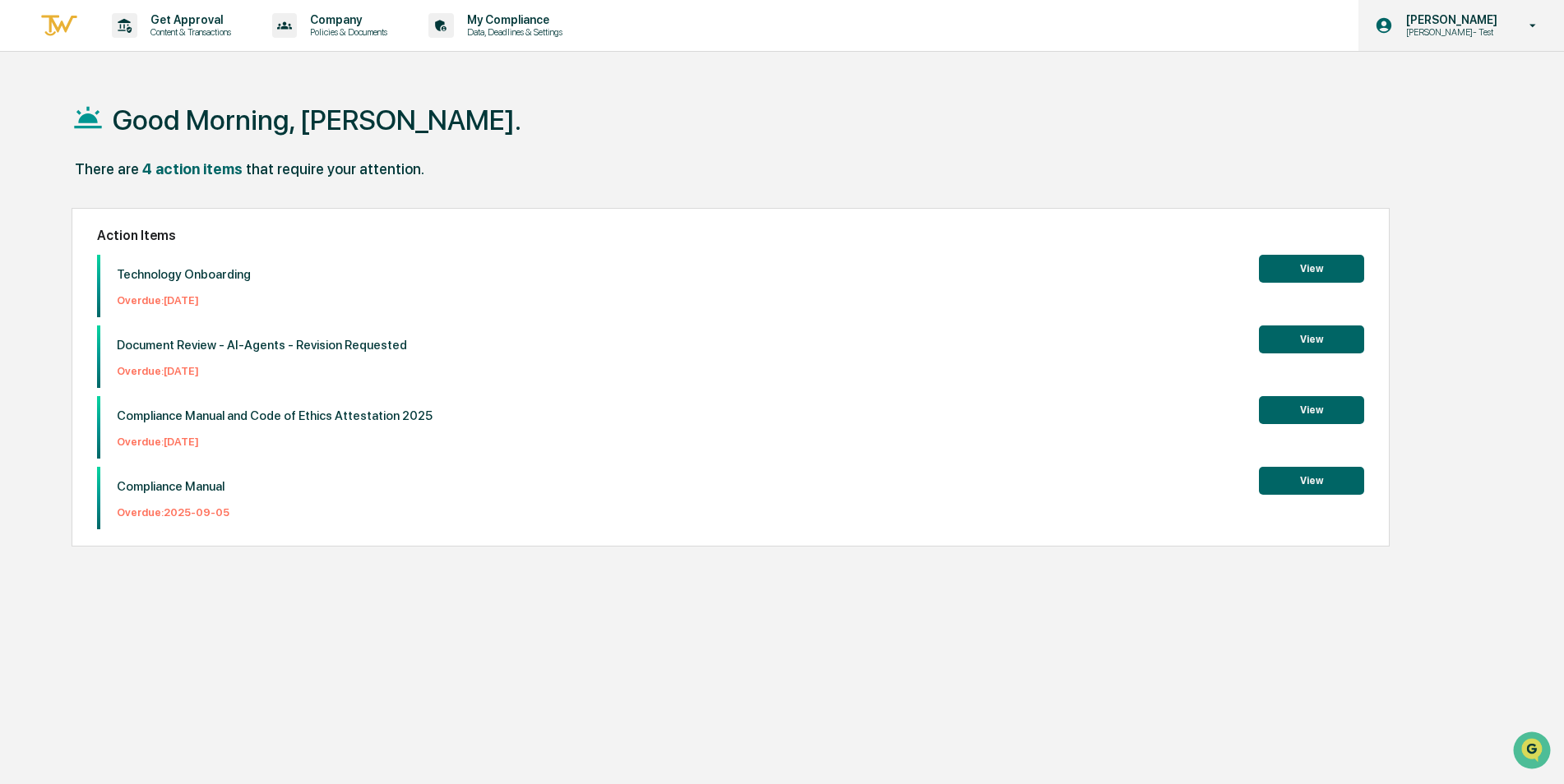
click at [1437, 33] on p "[PERSON_NAME]- Test" at bounding box center [1449, 31] width 113 height 12
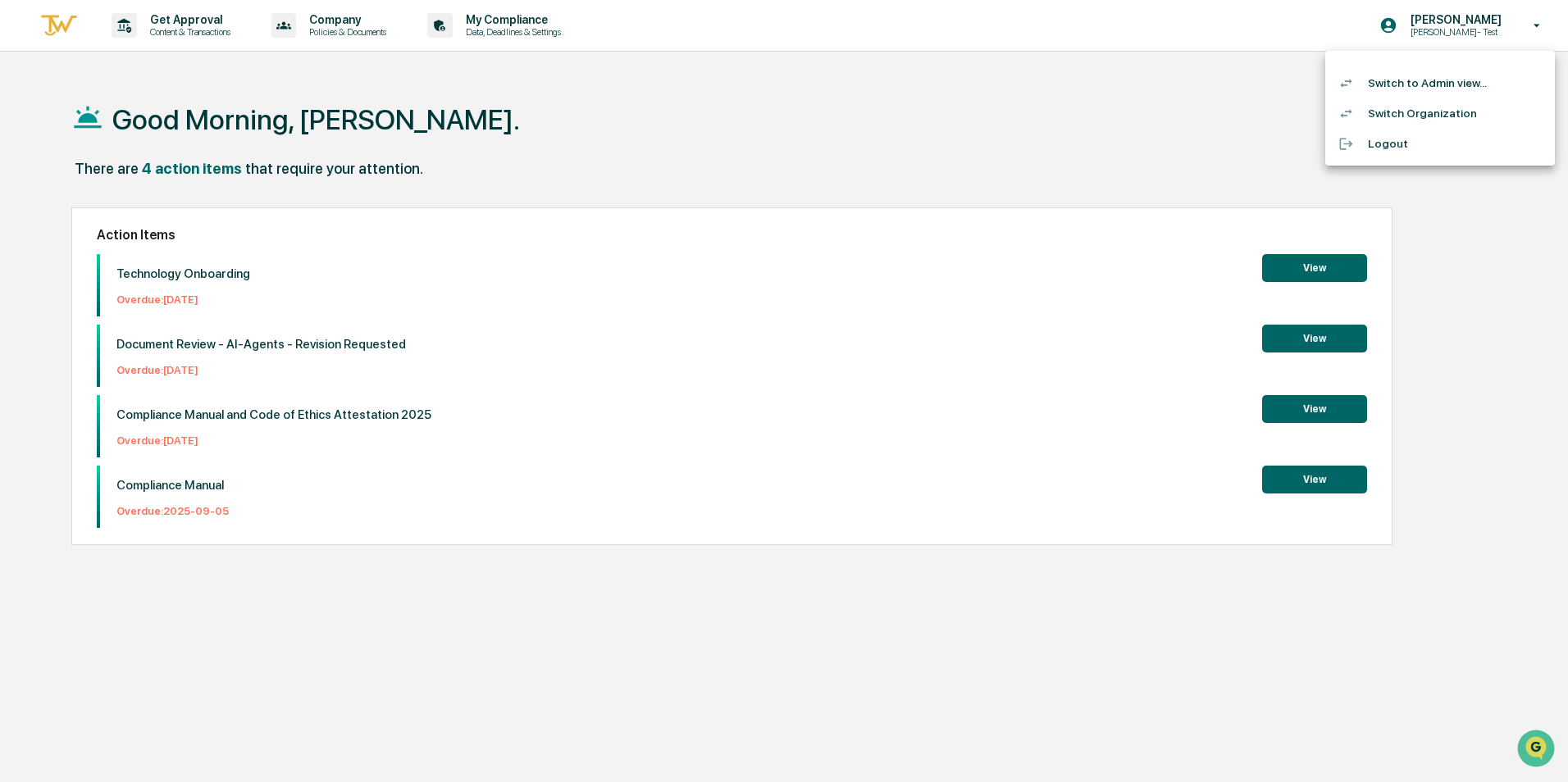
click at [1431, 107] on li "Switch Organization" at bounding box center [1439, 114] width 230 height 30
